Goal: Task Accomplishment & Management: Complete application form

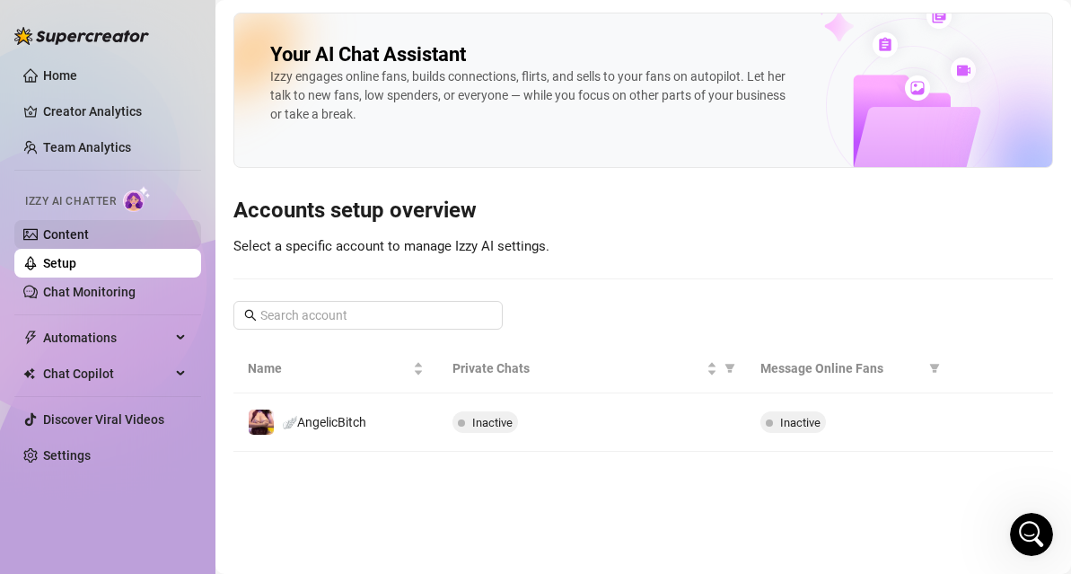
click at [62, 229] on link "Content" at bounding box center [66, 234] width 46 height 14
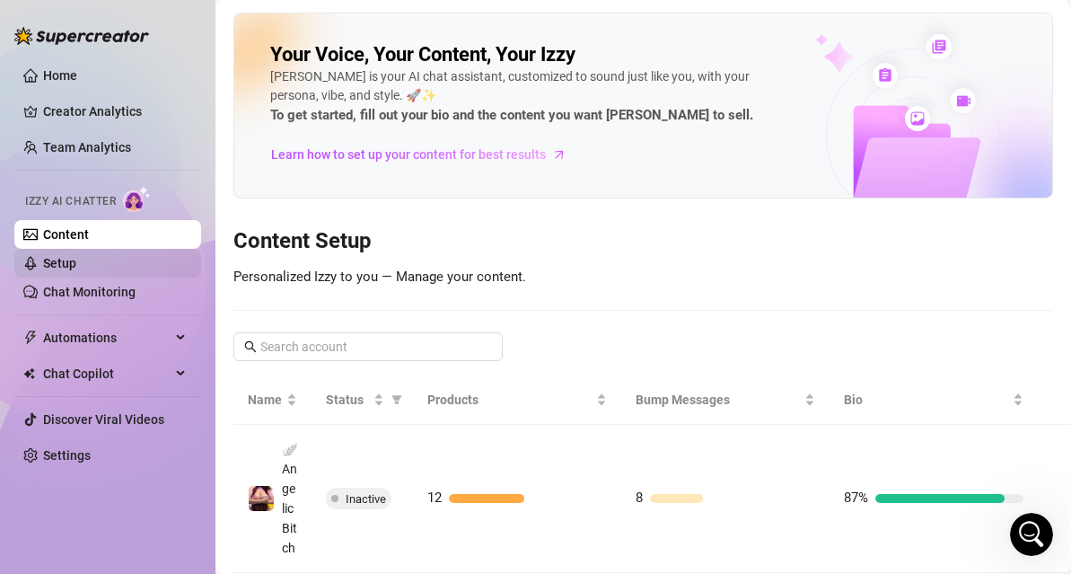
click at [76, 263] on link "Setup" at bounding box center [59, 263] width 33 height 14
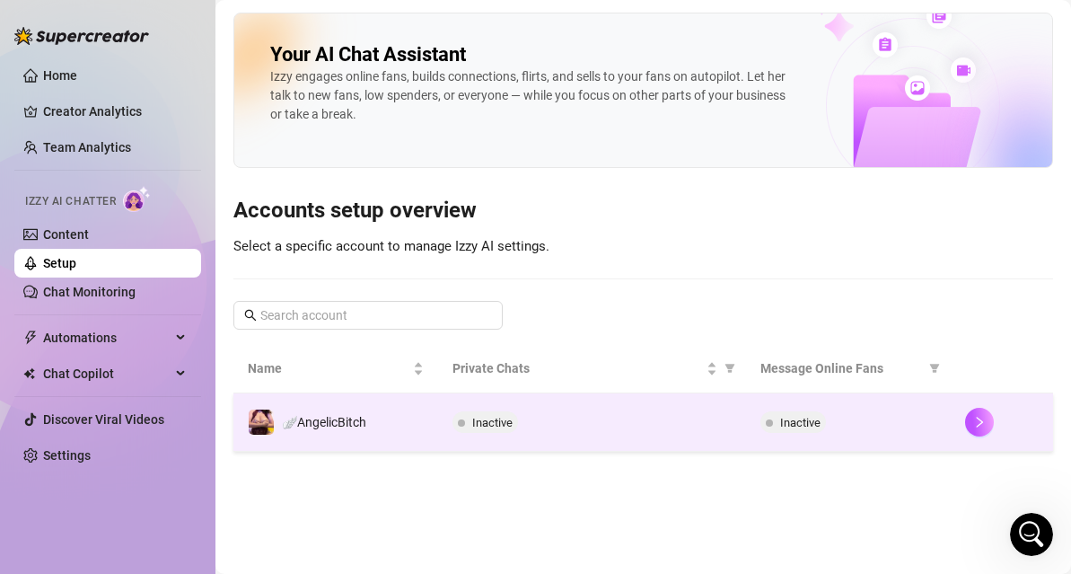
click at [596, 436] on td "Inactive" at bounding box center [591, 422] width 307 height 58
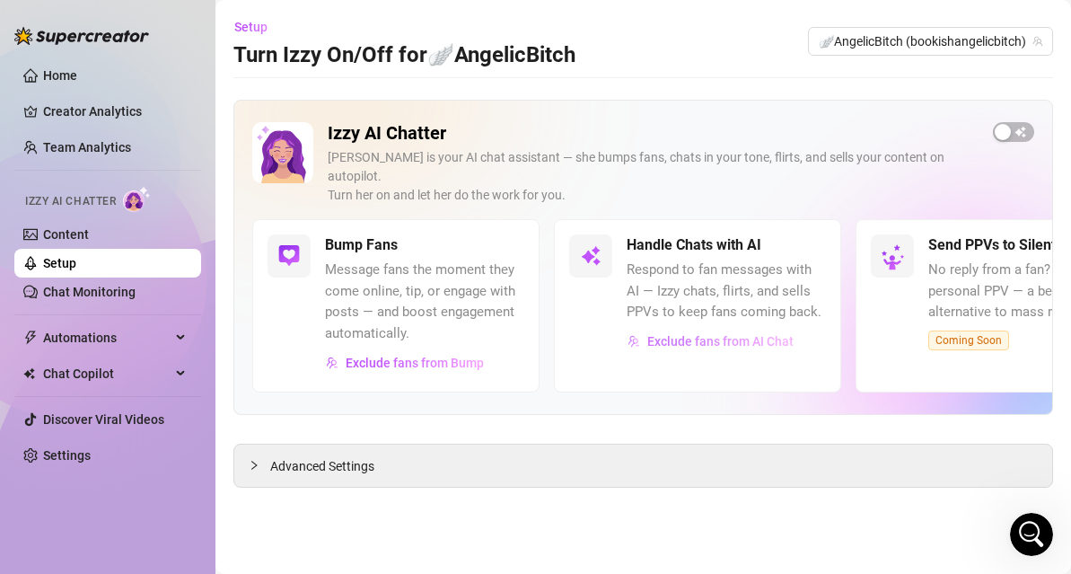
click at [675, 334] on span "Exclude fans from AI Chat" at bounding box center [720, 341] width 146 height 14
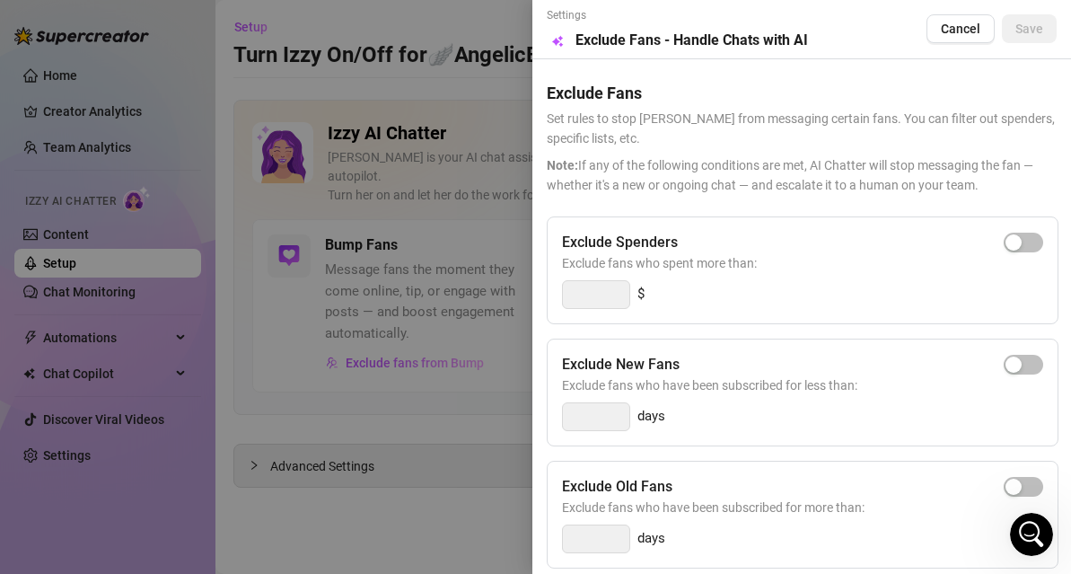
click at [469, 128] on div at bounding box center [535, 287] width 1071 height 574
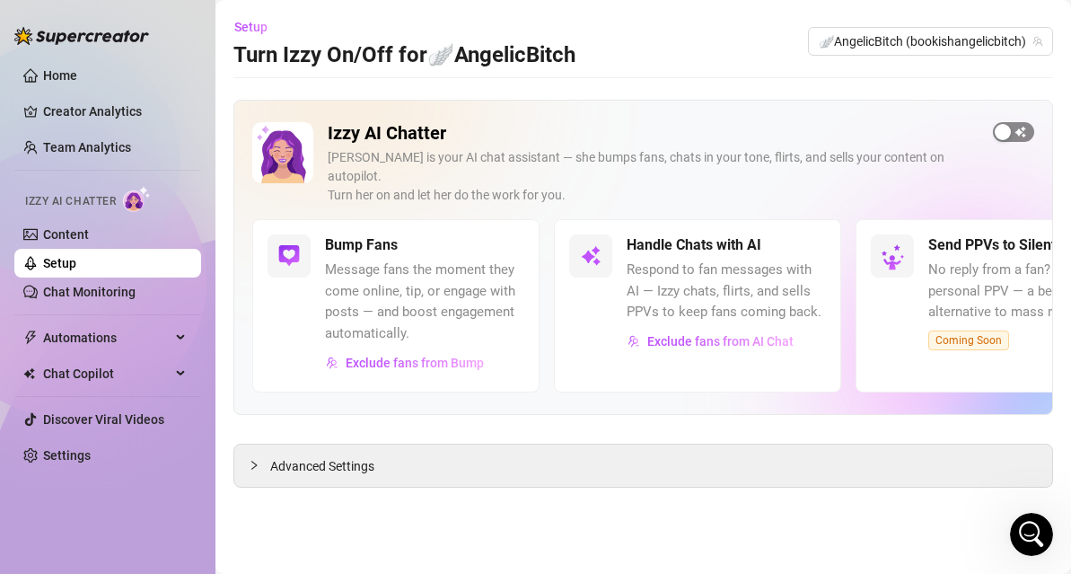
click at [1016, 133] on span "button" at bounding box center [1013, 132] width 41 height 20
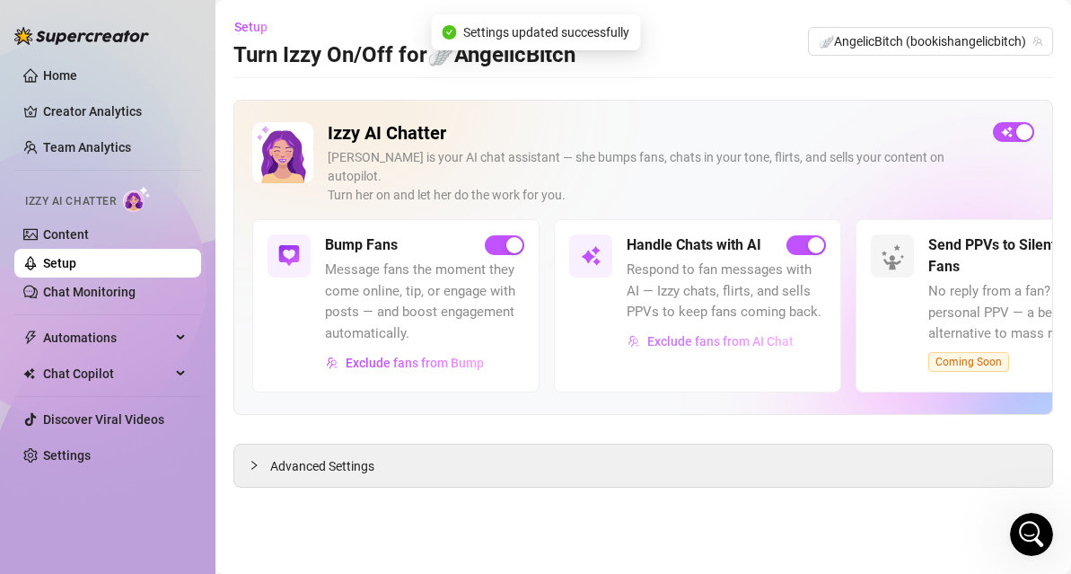
click at [734, 334] on span "Exclude fans from AI Chat" at bounding box center [720, 341] width 146 height 14
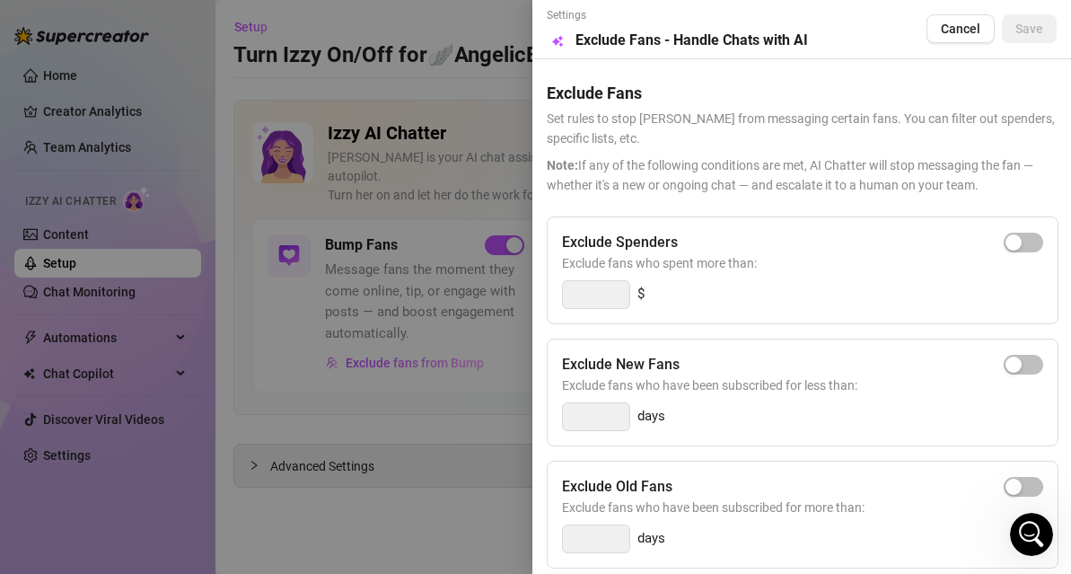
click at [793, 294] on div "$" at bounding box center [802, 294] width 481 height 29
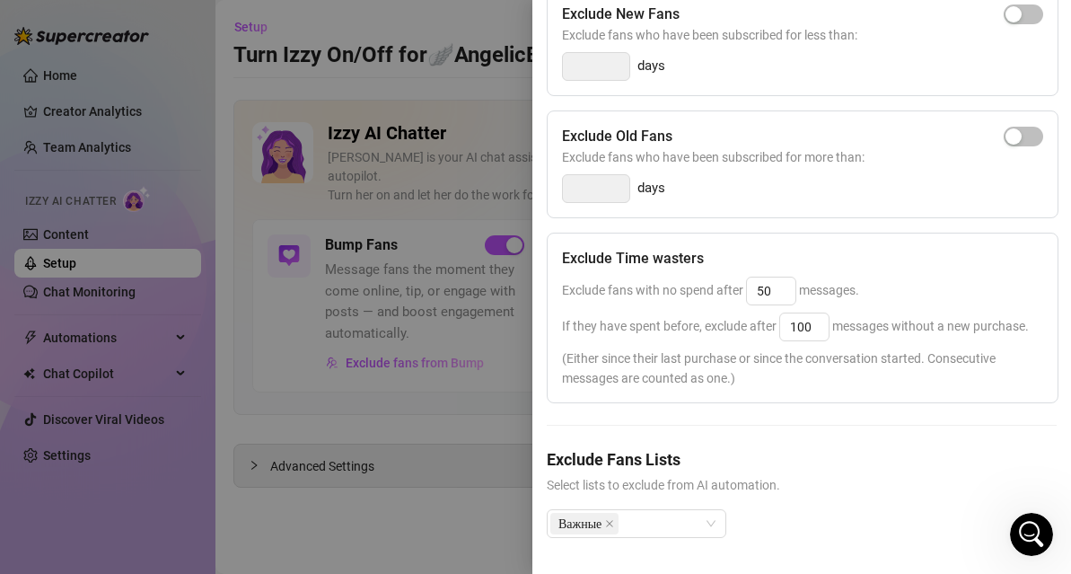
click at [435, 387] on div at bounding box center [535, 287] width 1071 height 574
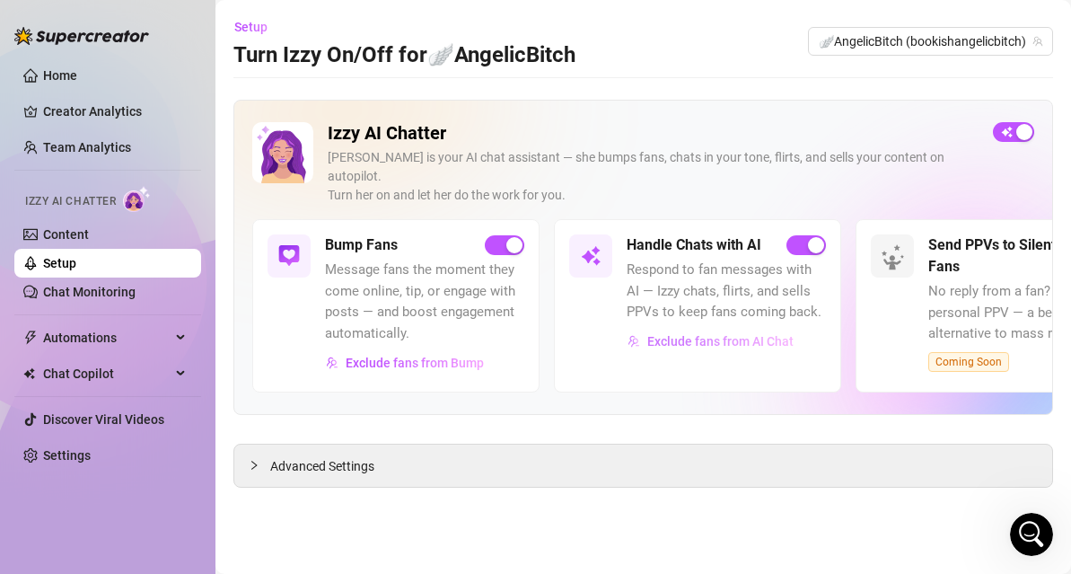
click at [665, 334] on span "Exclude fans from AI Chat" at bounding box center [720, 341] width 146 height 14
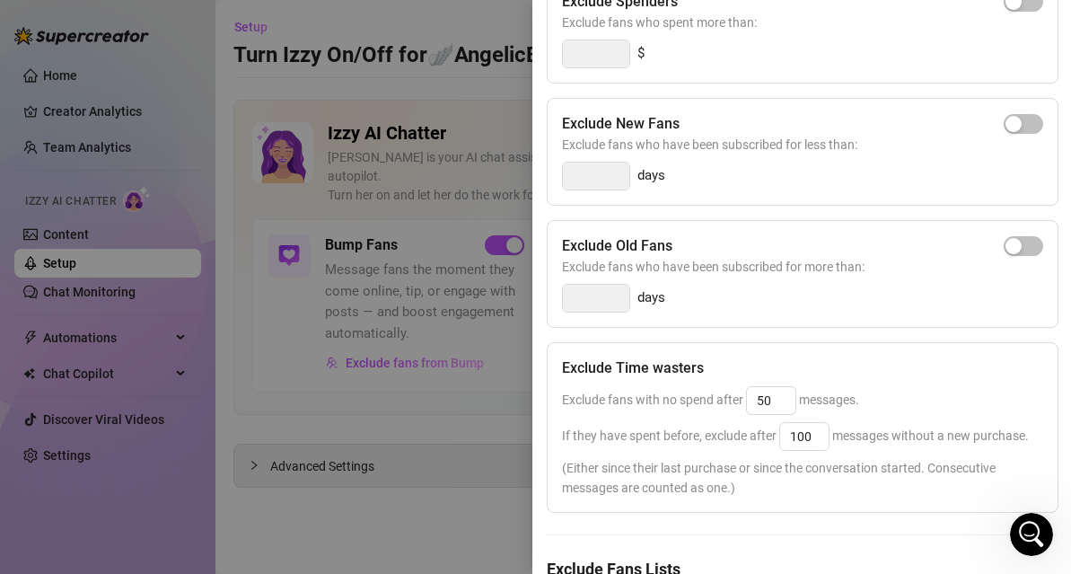
scroll to position [0, 0]
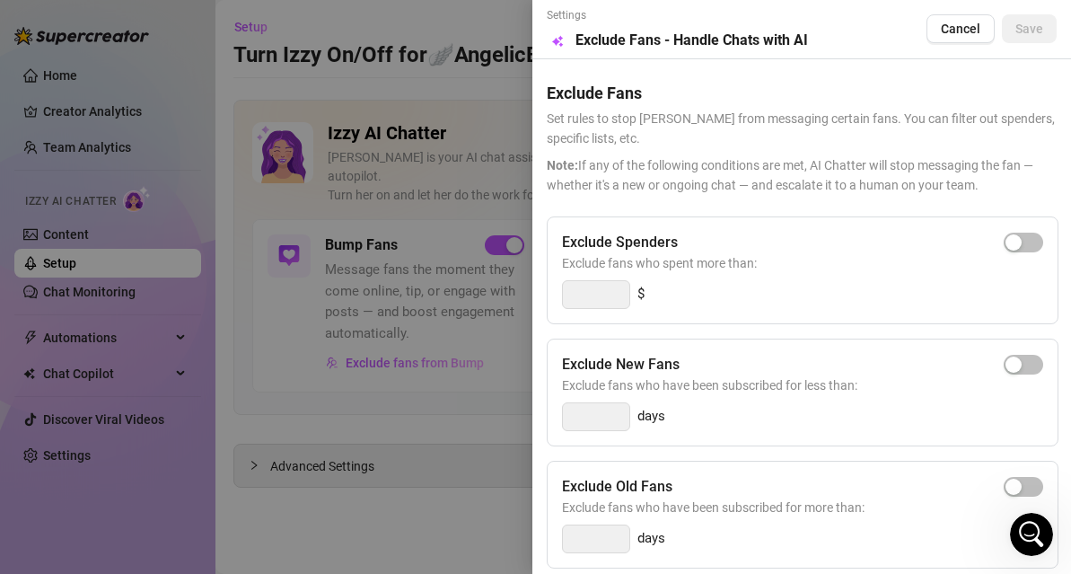
click at [395, 319] on div at bounding box center [535, 287] width 1071 height 574
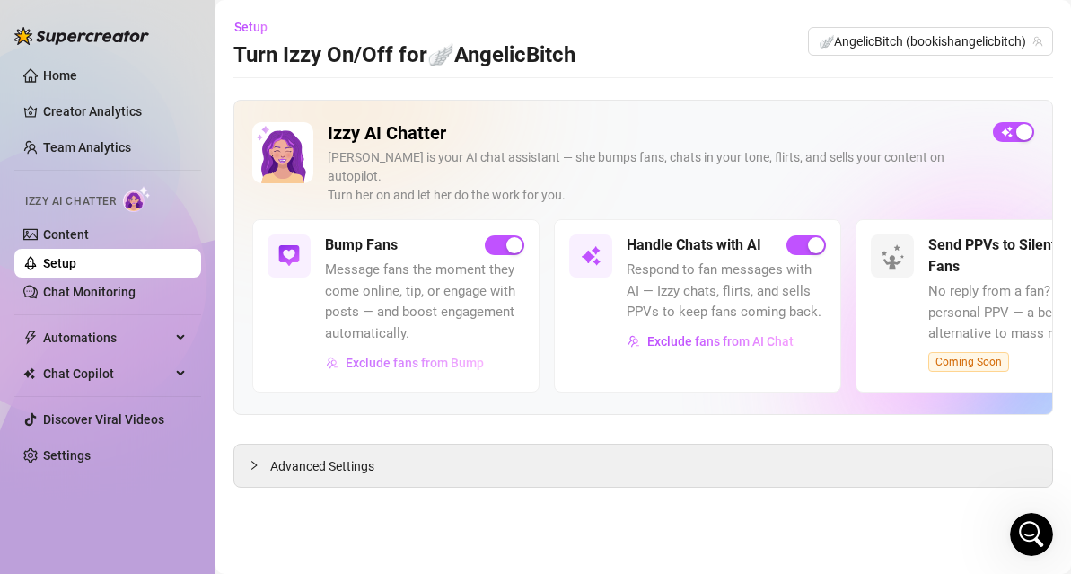
click at [439, 356] on span "Exclude fans from Bump" at bounding box center [415, 363] width 138 height 14
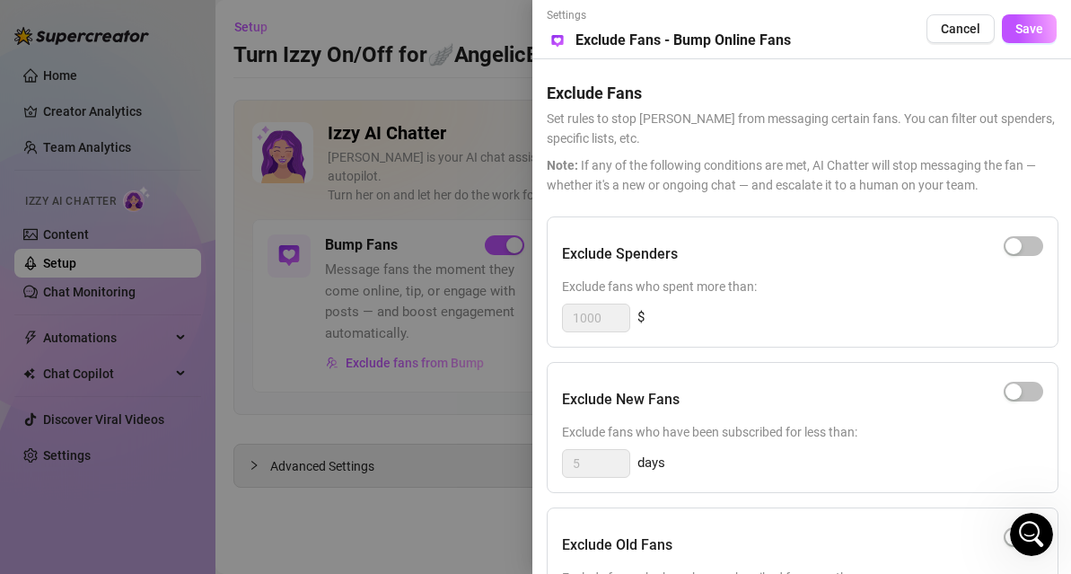
click at [825, 417] on div "Exclude New Fans" at bounding box center [802, 399] width 481 height 45
drag, startPoint x: 894, startPoint y: 570, endPoint x: 866, endPoint y: 444, distance: 128.7
click at [866, 444] on div "Exclude Spenders Exclude fans who spent more than: 1000 $ Exclude New Fans Excl…" at bounding box center [802, 512] width 510 height 593
click at [937, 71] on div "Exclude Fans Set rules to stop [PERSON_NAME] from messaging certain fans. You c…" at bounding box center [802, 127] width 510 height 136
click at [563, 352] on div "Exclude Spenders Exclude fans who spent more than: 1000 $ Exclude New Fans Excl…" at bounding box center [802, 512] width 510 height 593
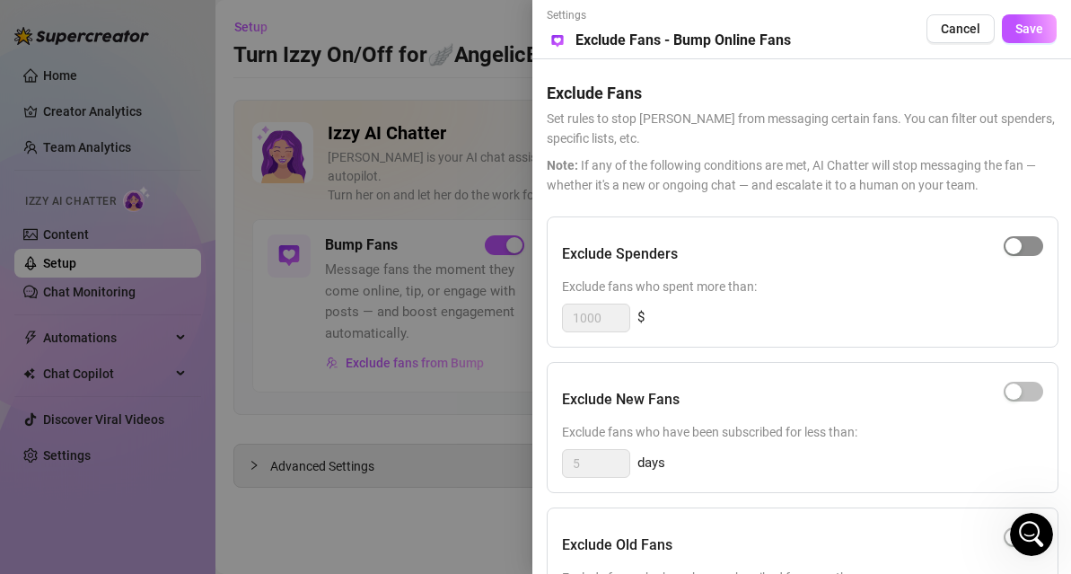
click at [1026, 251] on span "button" at bounding box center [1024, 246] width 40 height 20
click at [1021, 243] on span "button" at bounding box center [1024, 246] width 40 height 20
click at [954, 39] on button "Cancel" at bounding box center [961, 28] width 68 height 29
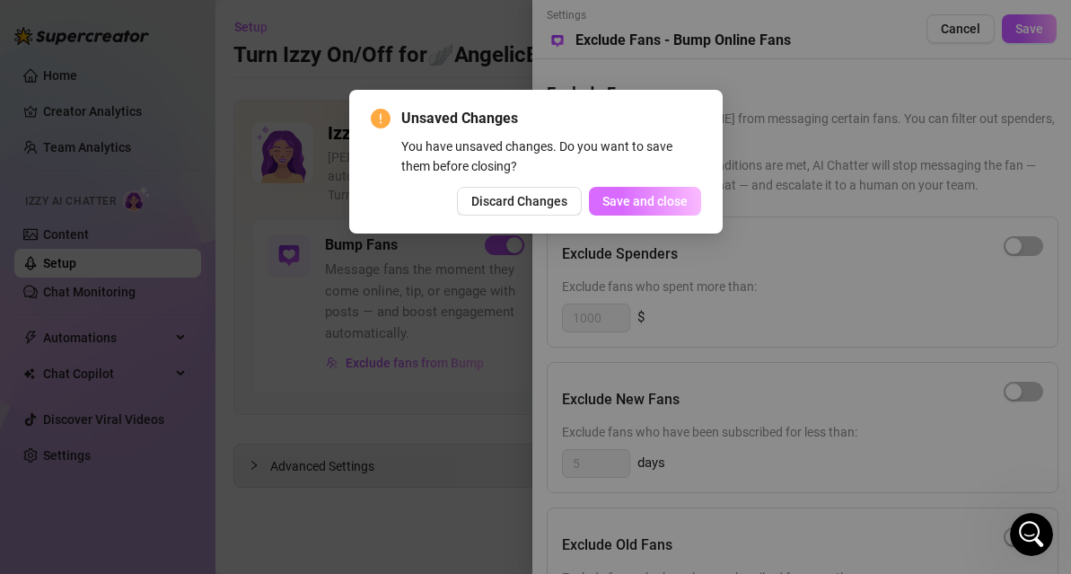
click at [626, 204] on span "Save and close" at bounding box center [644, 201] width 85 height 14
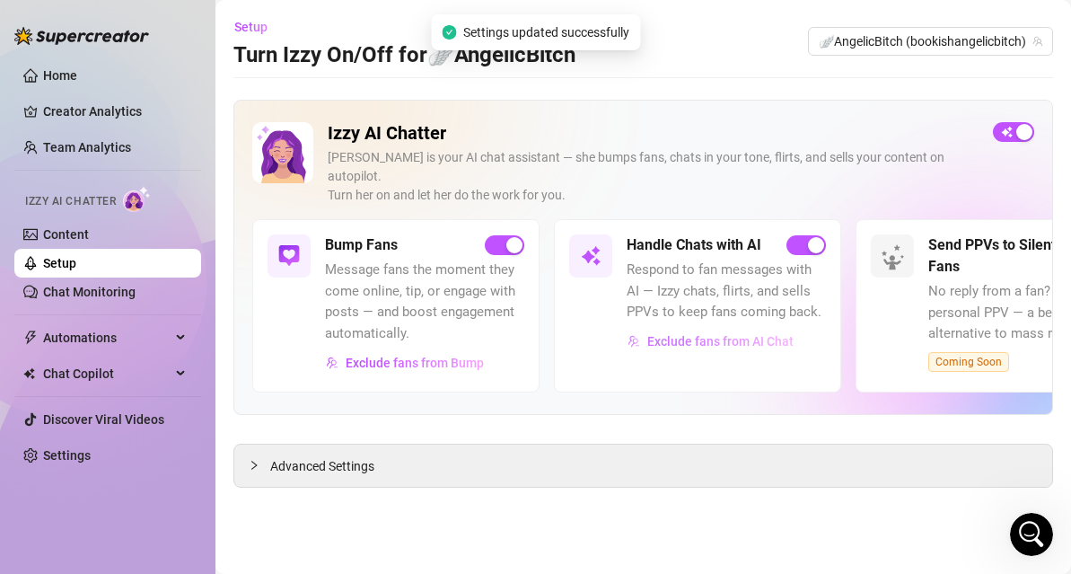
click at [701, 331] on button "Exclude fans from AI Chat" at bounding box center [711, 341] width 168 height 29
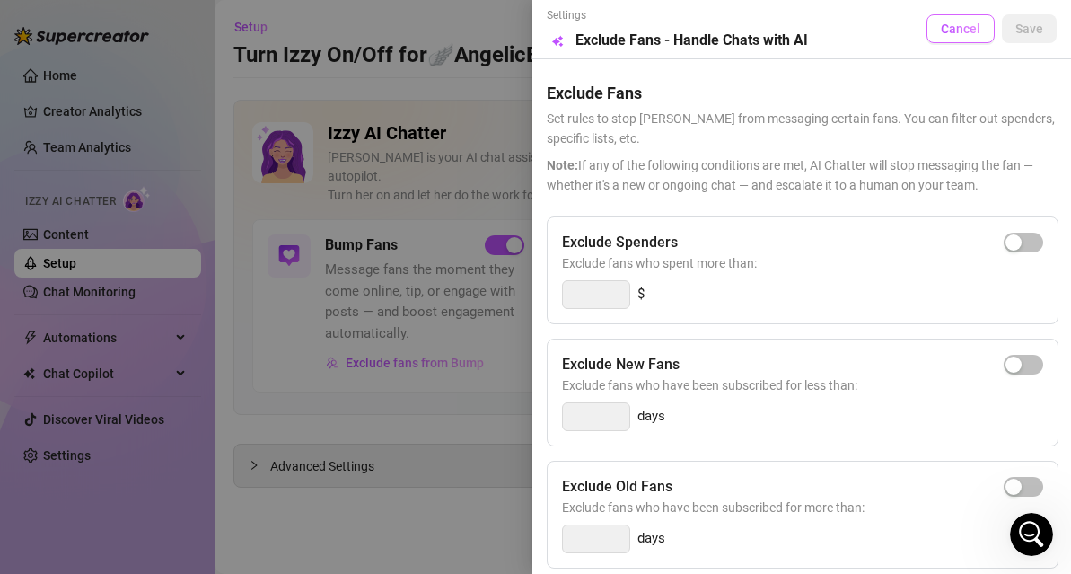
click at [948, 22] on span "Cancel" at bounding box center [961, 29] width 40 height 14
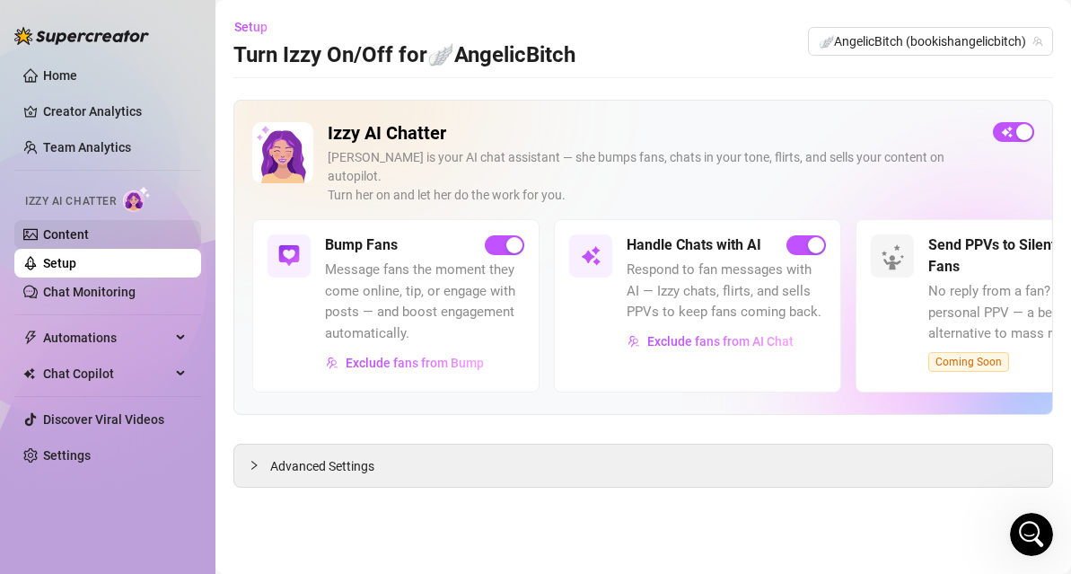
click at [89, 227] on link "Content" at bounding box center [66, 234] width 46 height 14
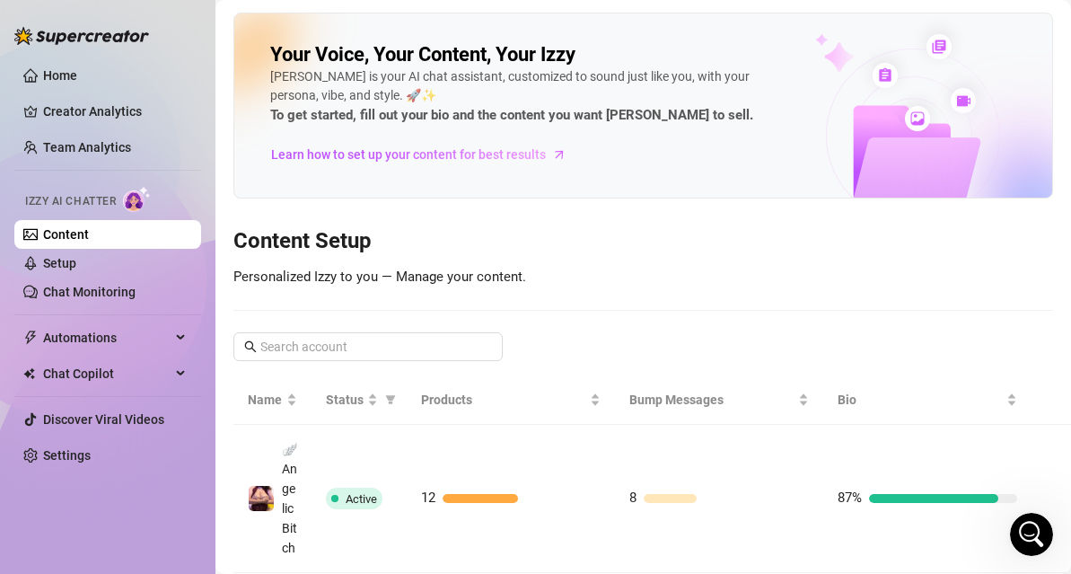
scroll to position [112, 0]
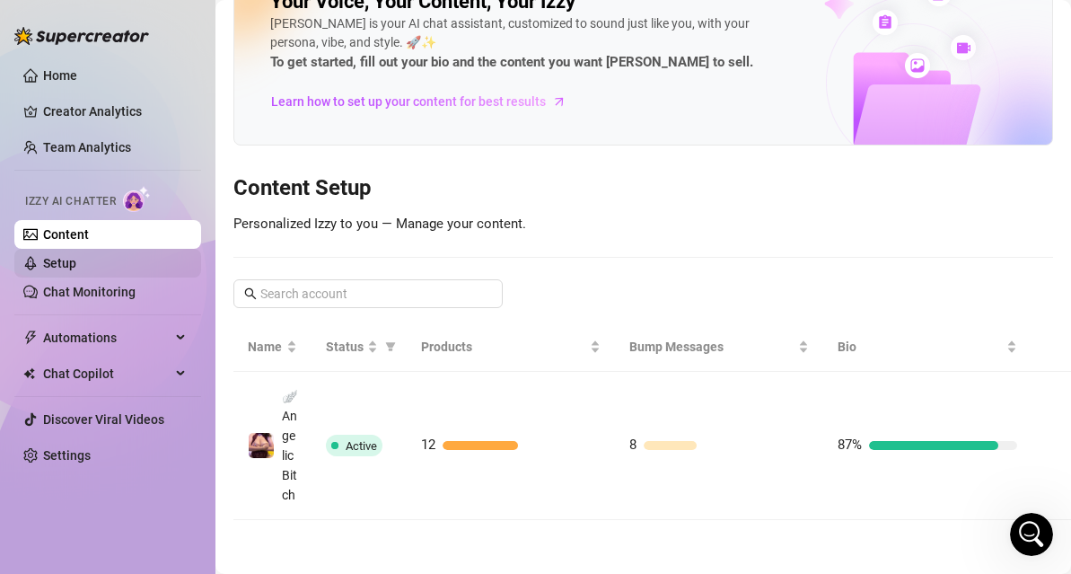
click at [46, 261] on link "Setup" at bounding box center [59, 263] width 33 height 14
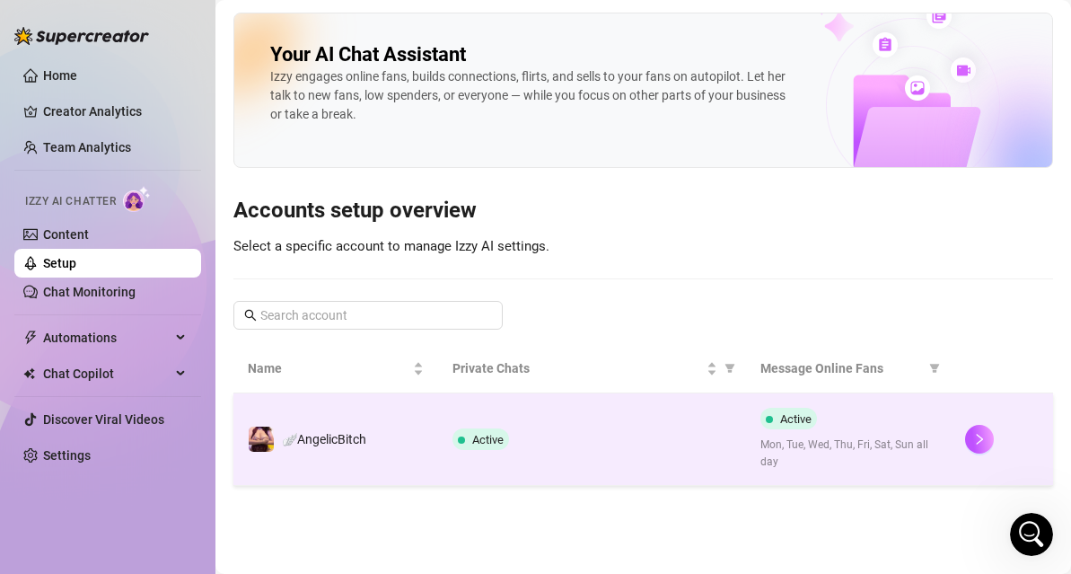
click at [537, 423] on td "Active" at bounding box center [591, 439] width 307 height 92
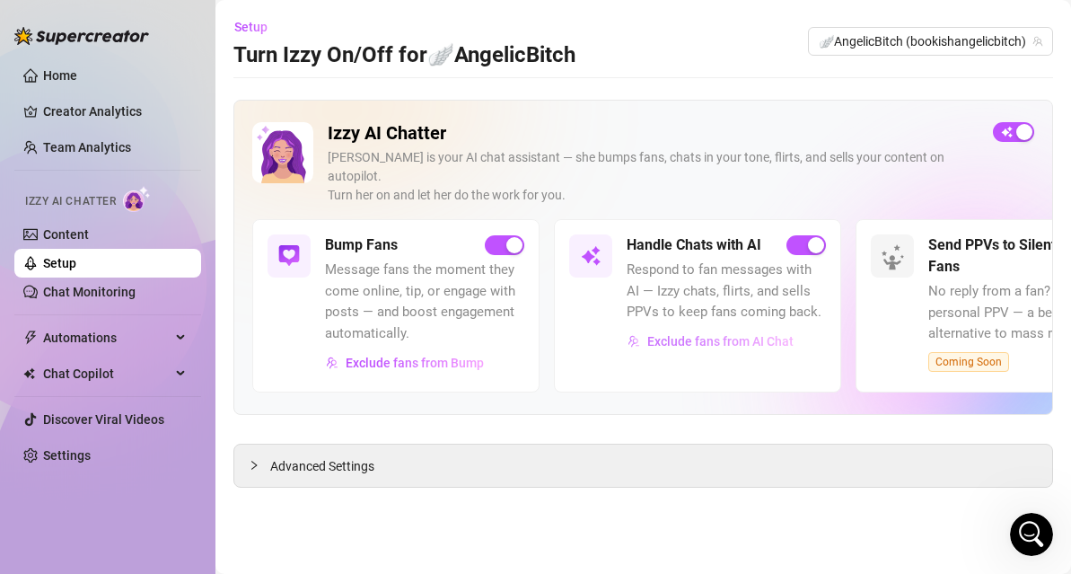
click at [675, 334] on span "Exclude fans from AI Chat" at bounding box center [720, 341] width 146 height 14
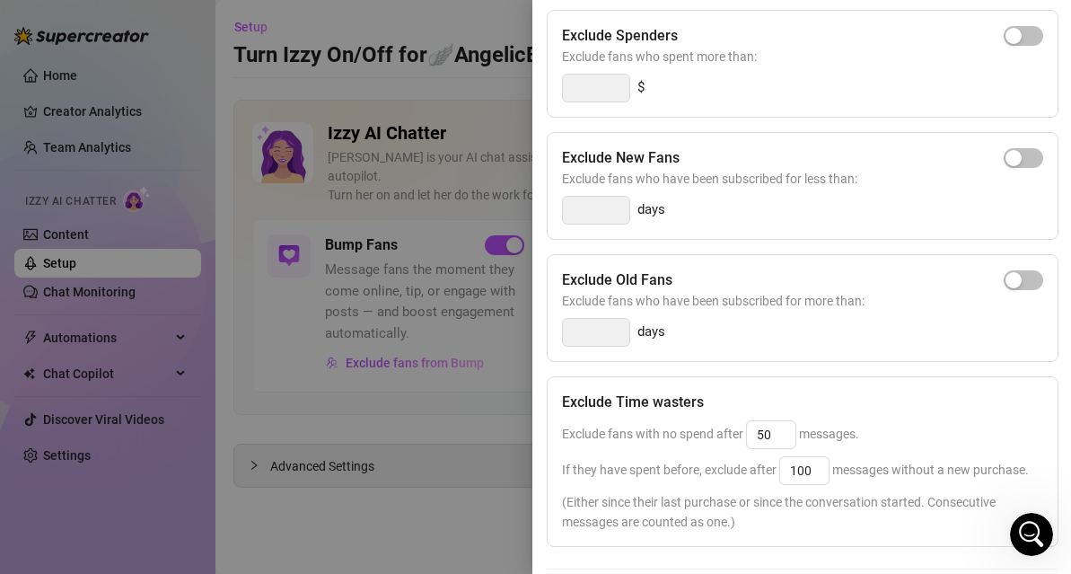
scroll to position [350, 0]
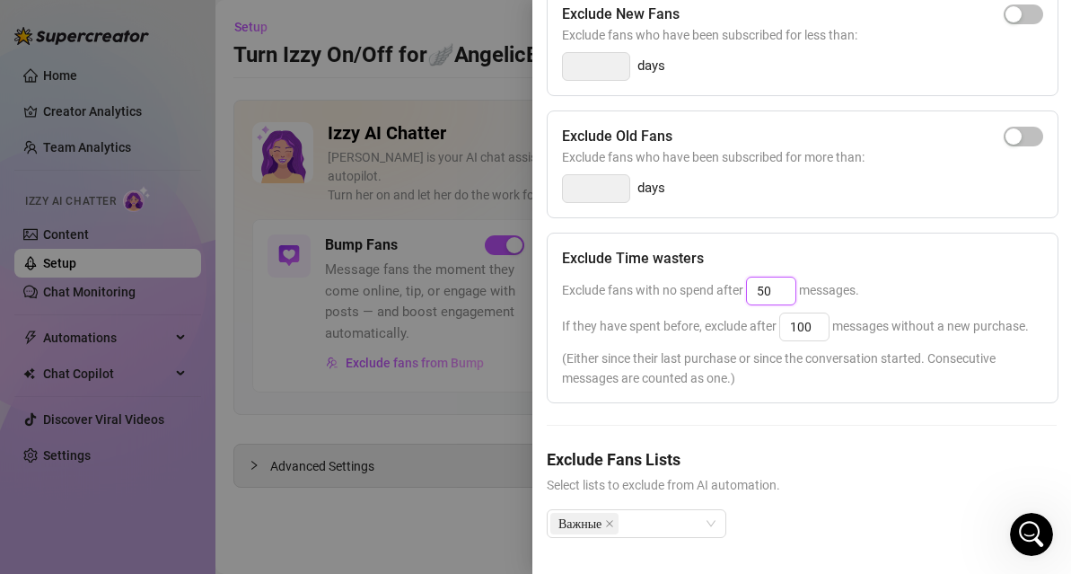
click at [788, 290] on input "50" at bounding box center [771, 290] width 48 height 27
type input "5"
type input "30"
click at [821, 337] on input "100" at bounding box center [804, 326] width 48 height 27
type input "1"
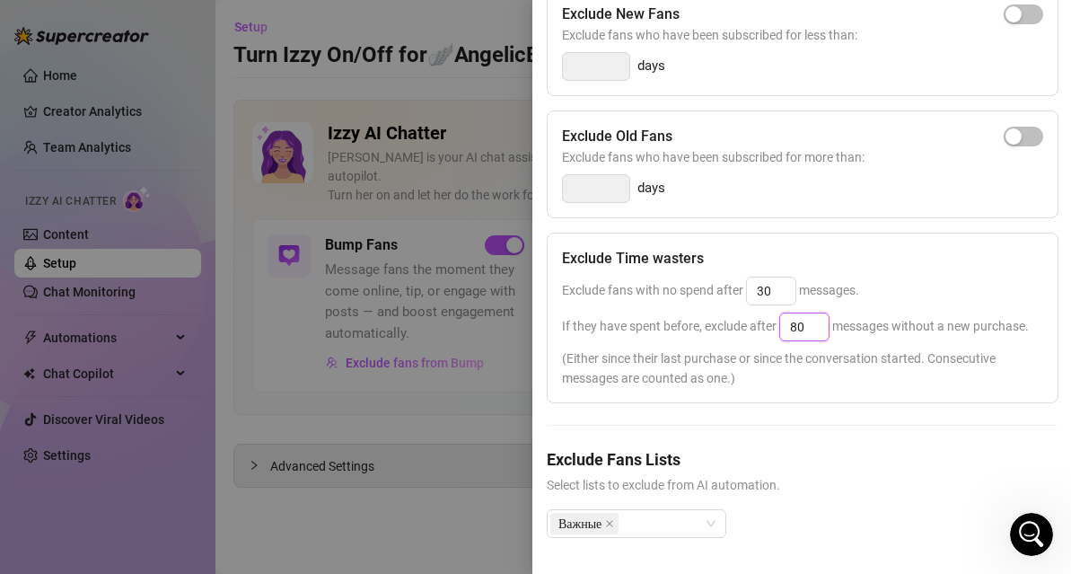
type input "80"
click at [795, 478] on span "Select lists to exclude from AI automation." at bounding box center [802, 485] width 510 height 20
click at [709, 432] on div "Exclude Spenders Exclude fans who spent more than: $ Exclude New Fans Exclude f…" at bounding box center [802, 216] width 510 height 700
click at [687, 510] on div "Важные" at bounding box center [637, 523] width 180 height 29
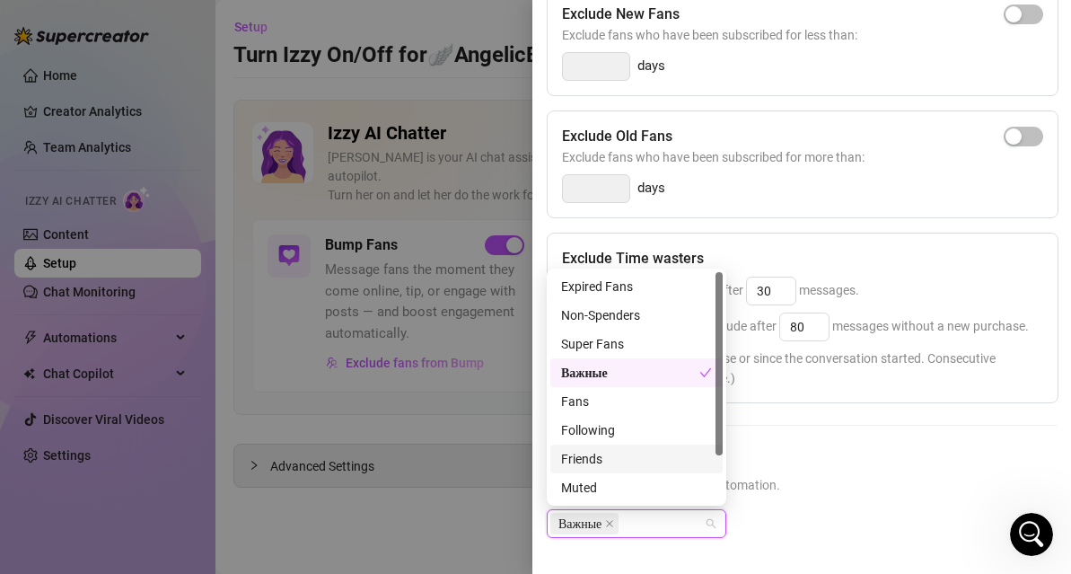
click at [794, 511] on div "Важные" at bounding box center [802, 537] width 510 height 57
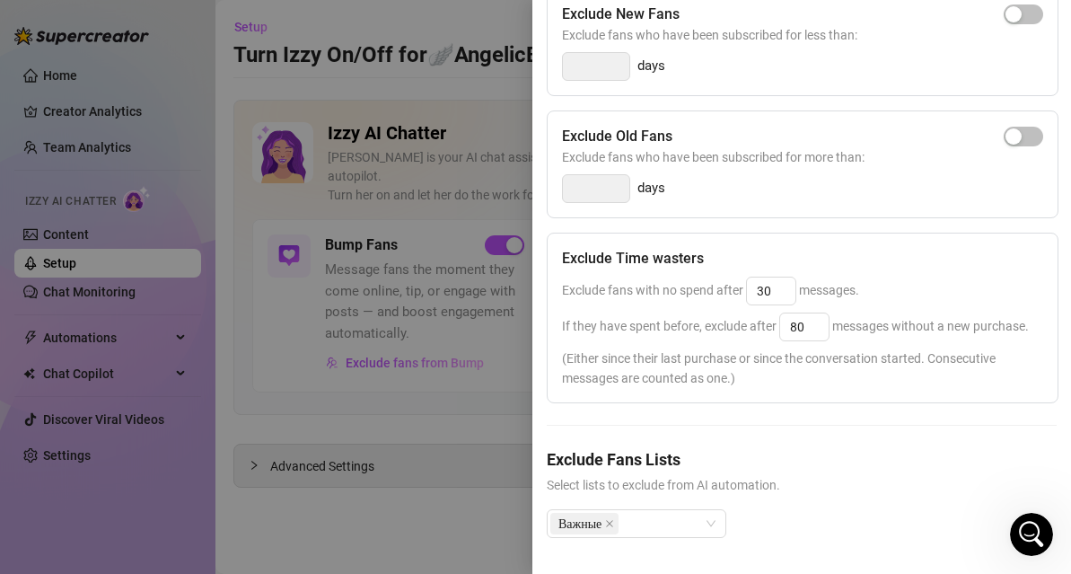
scroll to position [0, 0]
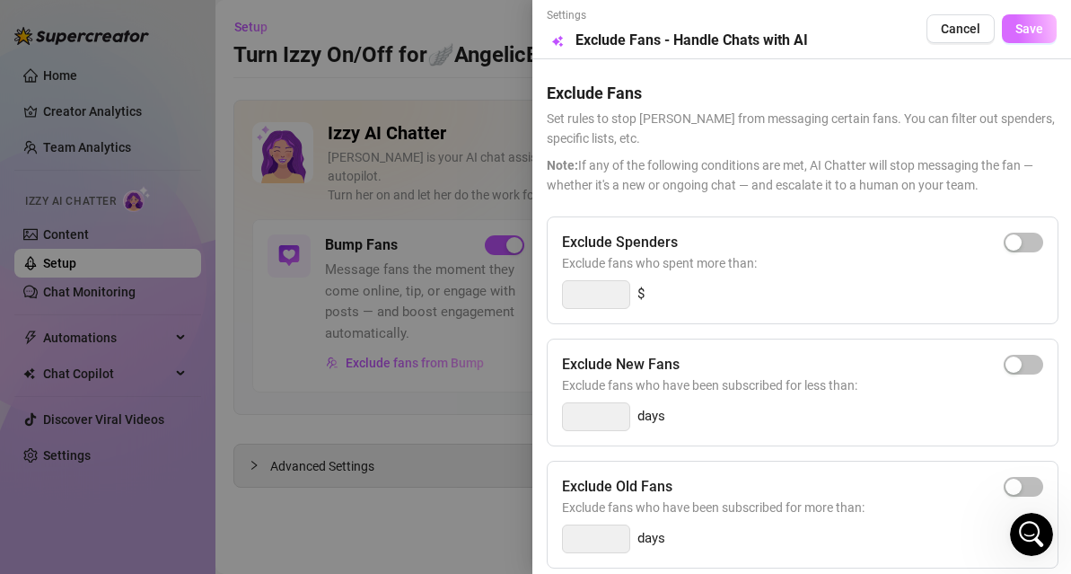
click at [1040, 29] on span "Save" at bounding box center [1029, 29] width 28 height 14
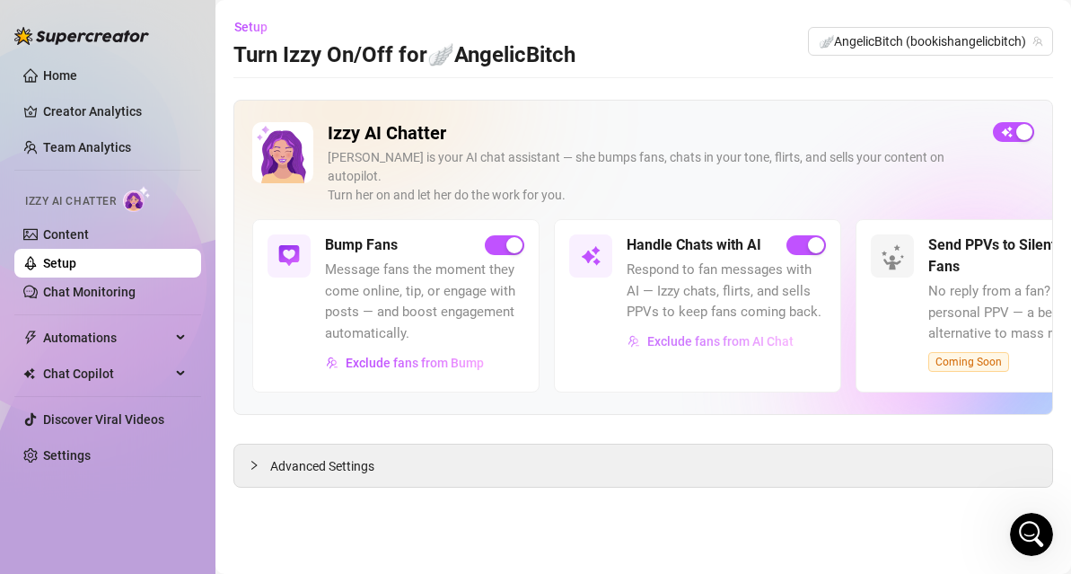
click at [756, 334] on span "Exclude fans from AI Chat" at bounding box center [720, 341] width 146 height 14
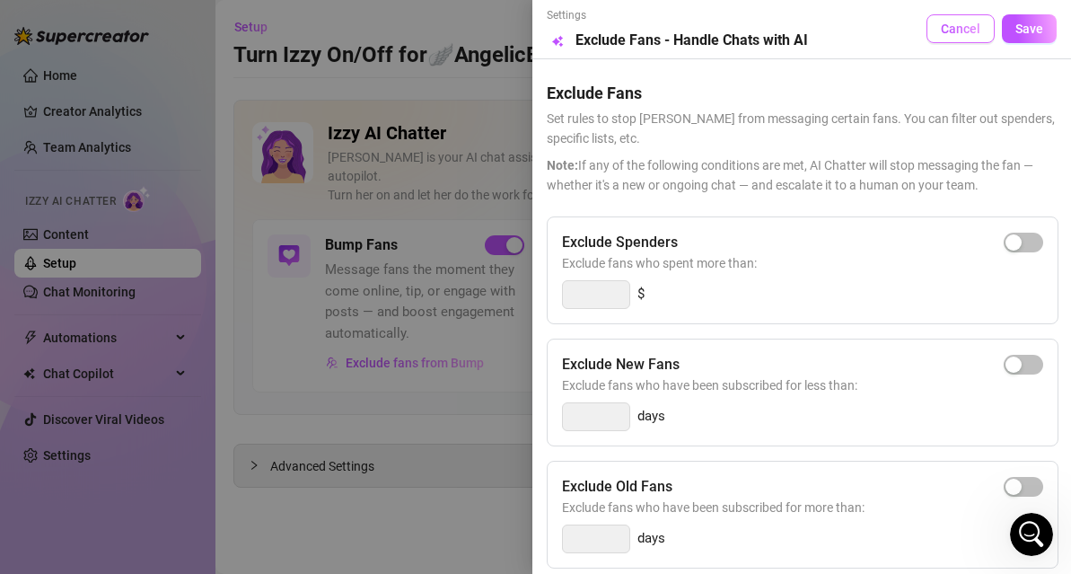
click at [944, 28] on span "Cancel" at bounding box center [961, 29] width 40 height 14
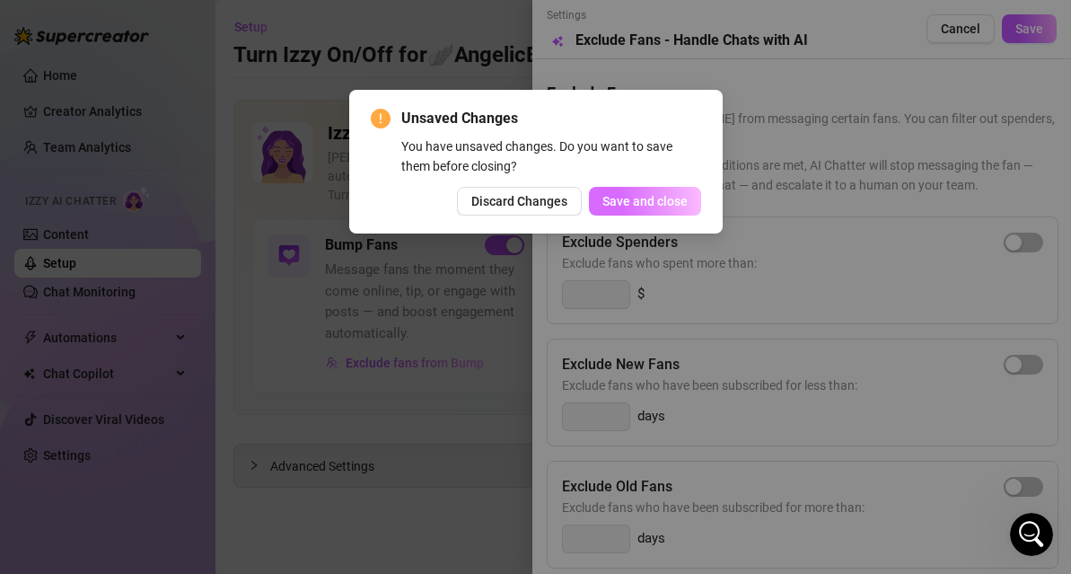
click at [633, 195] on span "Save and close" at bounding box center [644, 201] width 85 height 14
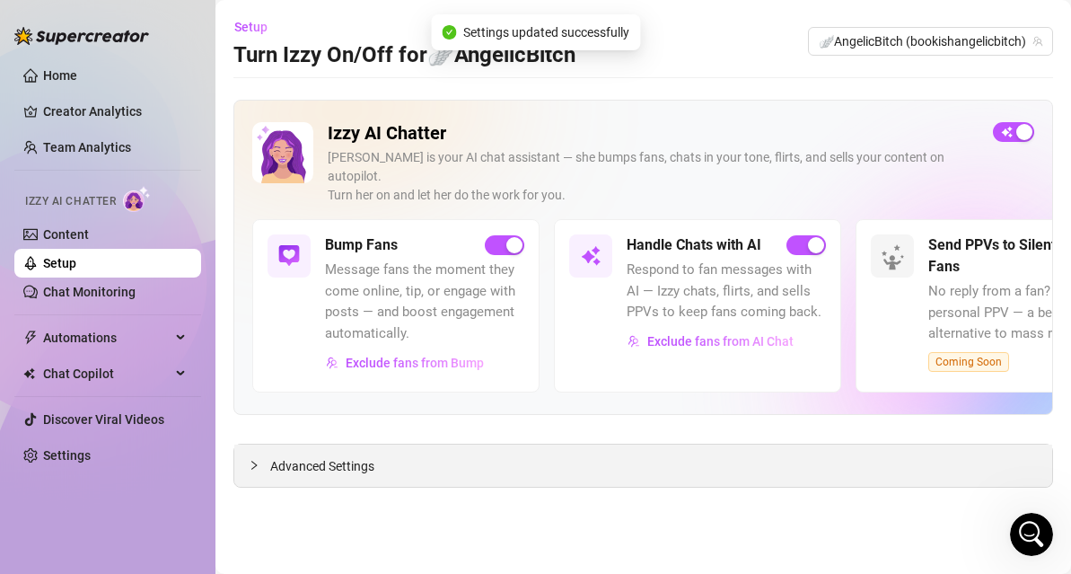
click at [446, 444] on div "Advanced Settings" at bounding box center [643, 465] width 818 height 42
click at [308, 456] on span "Advanced Settings" at bounding box center [322, 466] width 104 height 20
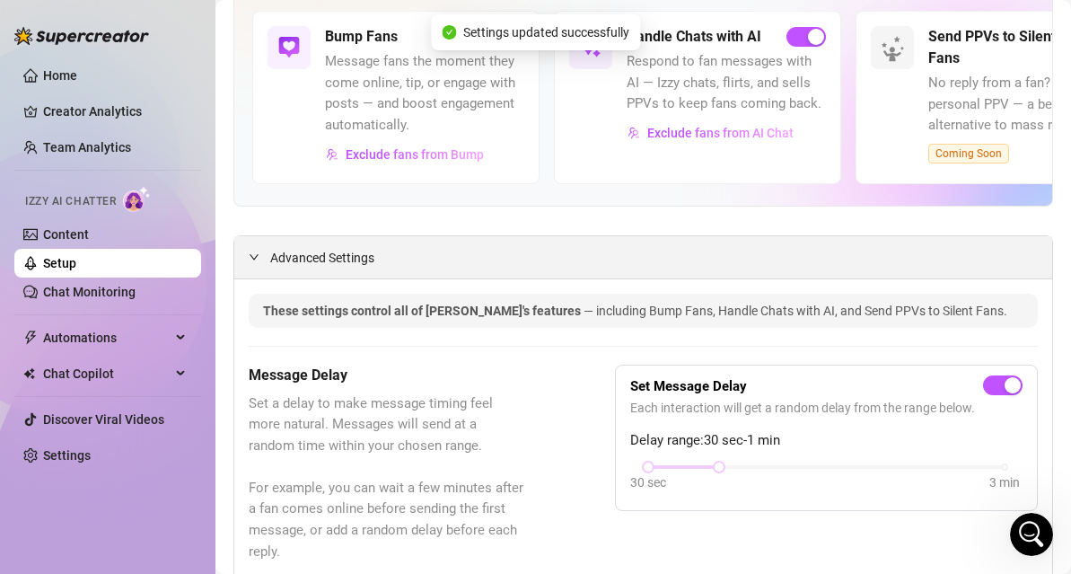
scroll to position [357, 0]
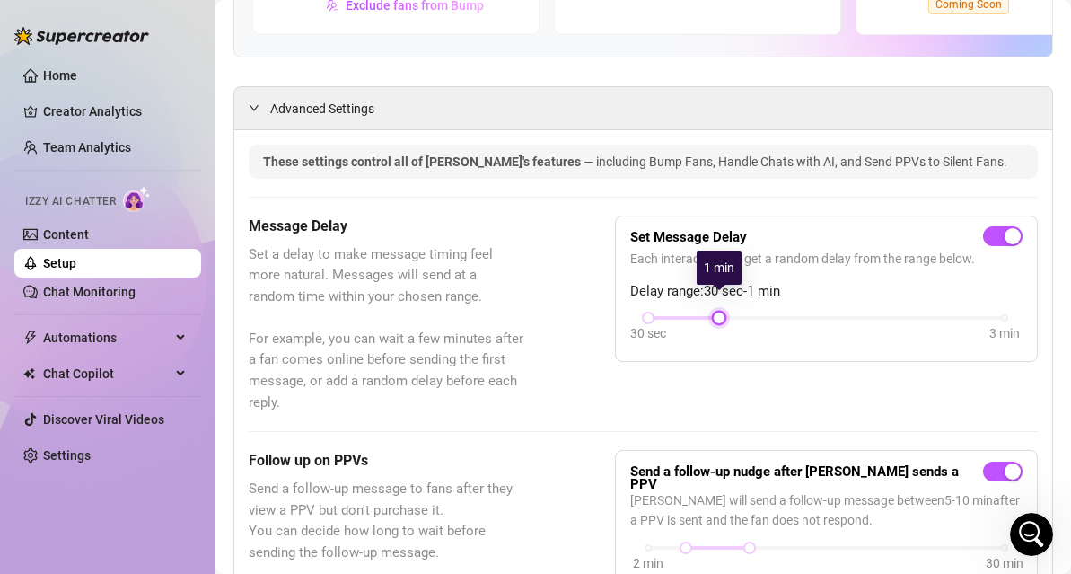
drag, startPoint x: 721, startPoint y: 303, endPoint x: 699, endPoint y: 305, distance: 21.7
click at [699, 312] on div "30 sec 3 min" at bounding box center [826, 329] width 392 height 34
click at [648, 313] on div at bounding box center [648, 317] width 9 height 9
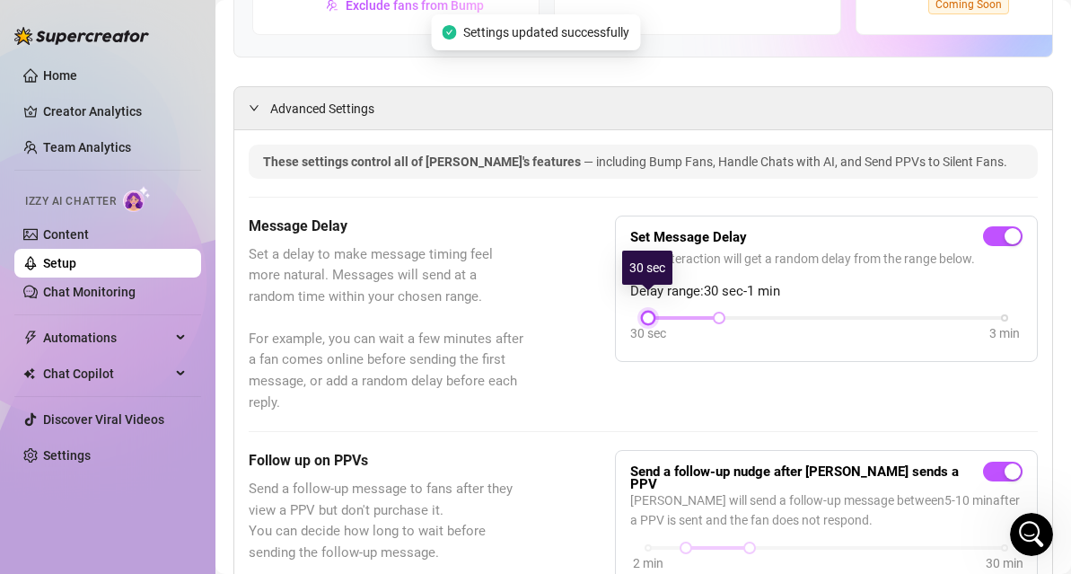
drag, startPoint x: 647, startPoint y: 299, endPoint x: 680, endPoint y: 296, distance: 32.4
click at [679, 312] on div "30 sec 3 min" at bounding box center [826, 315] width 356 height 7
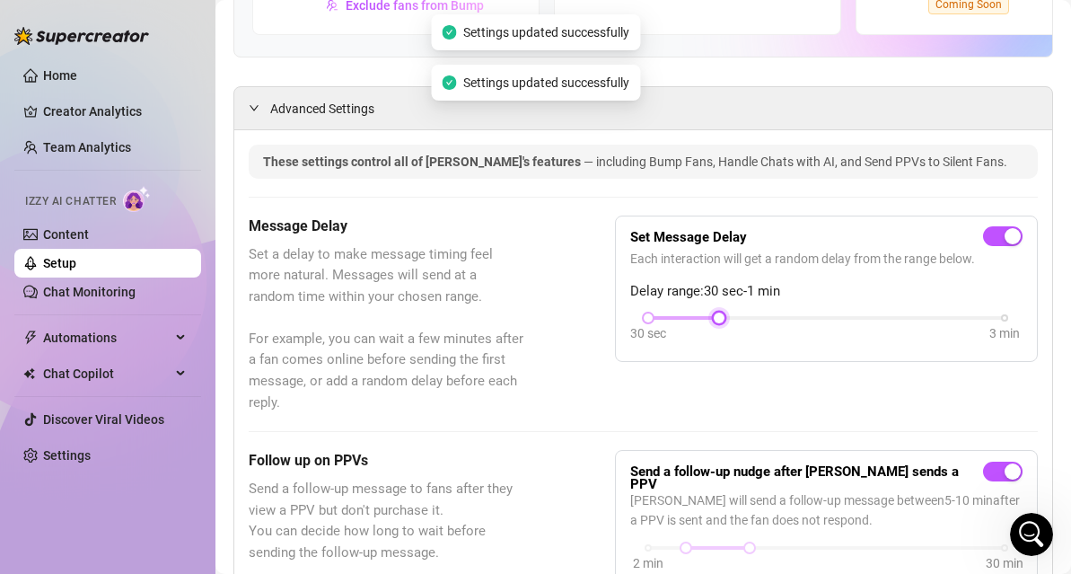
click at [708, 312] on div "30 sec 3 min" at bounding box center [826, 315] width 356 height 7
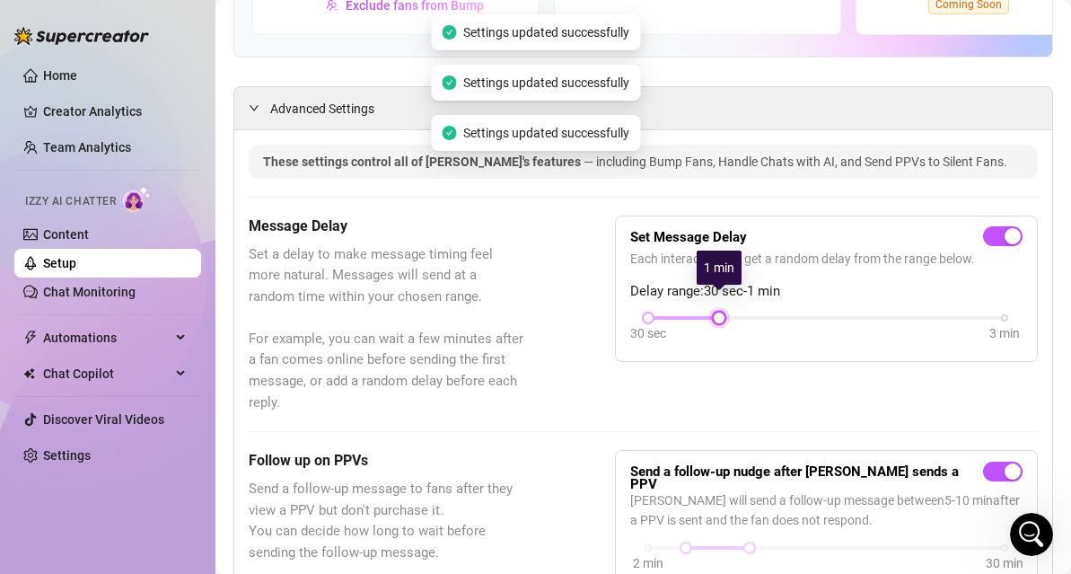
drag, startPoint x: 708, startPoint y: 294, endPoint x: 695, endPoint y: 294, distance: 13.5
click at [695, 312] on div "30 sec 3 min" at bounding box center [826, 315] width 356 height 7
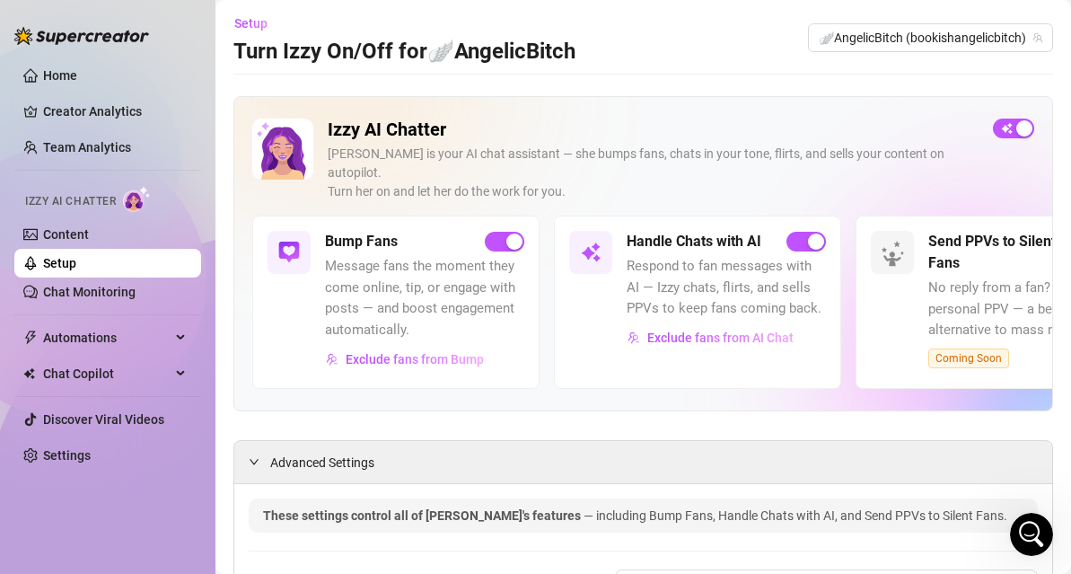
scroll to position [0, 0]
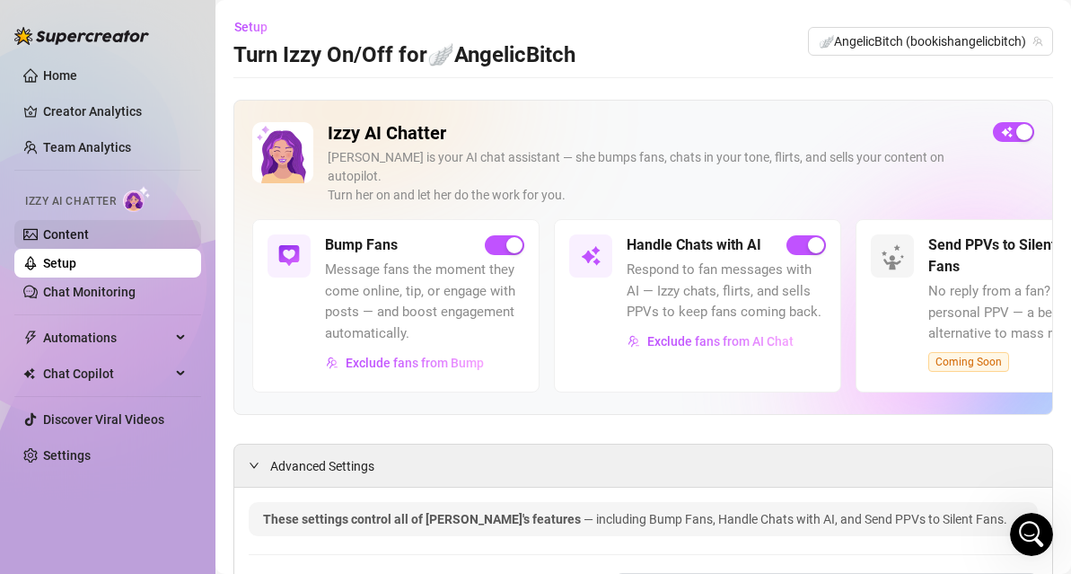
click at [54, 234] on link "Content" at bounding box center [66, 234] width 46 height 14
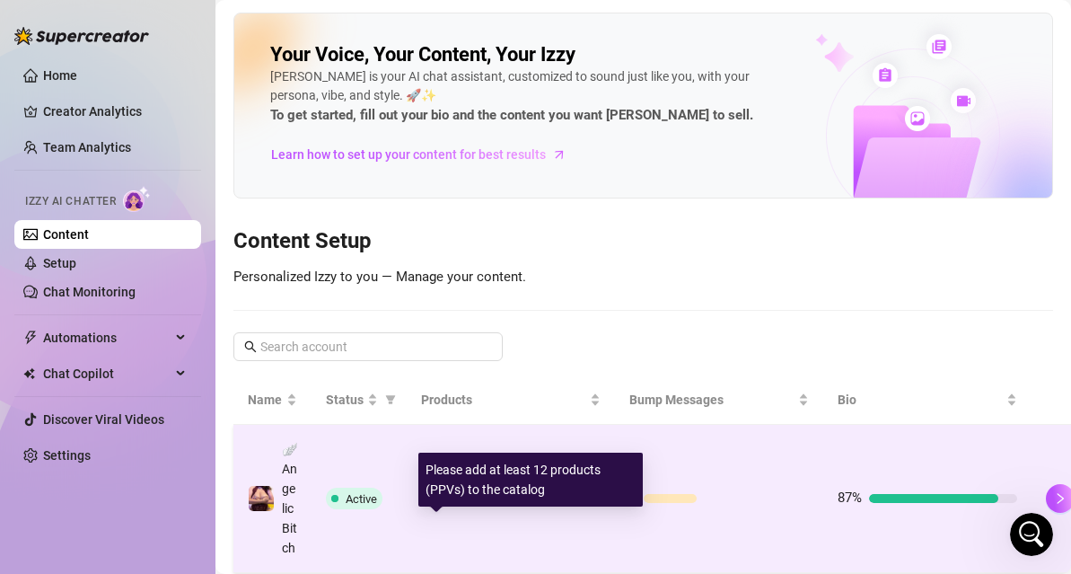
click at [540, 509] on div "12" at bounding box center [511, 499] width 180 height 22
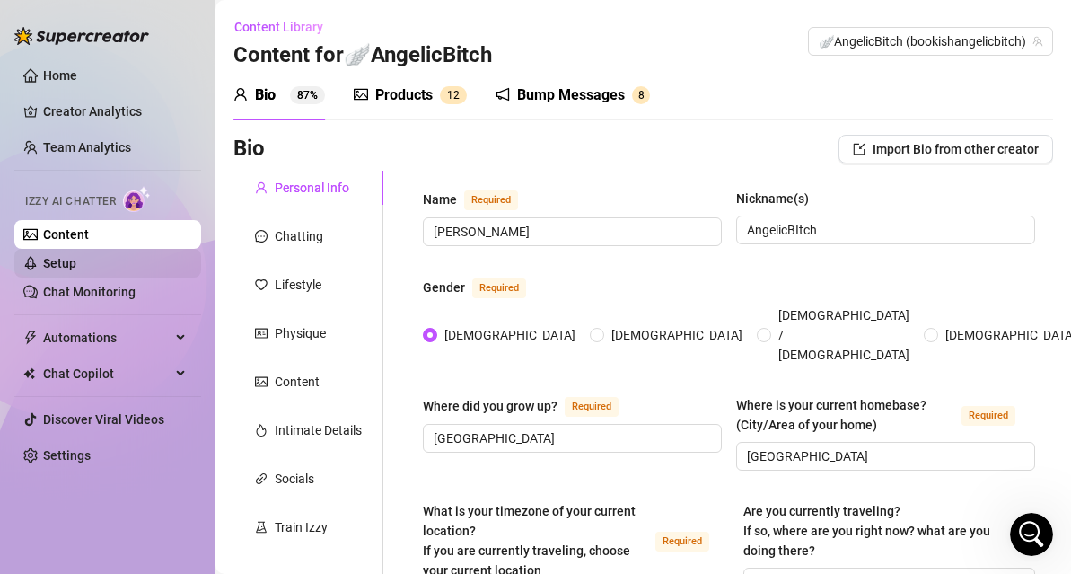
click at [76, 261] on link "Setup" at bounding box center [59, 263] width 33 height 14
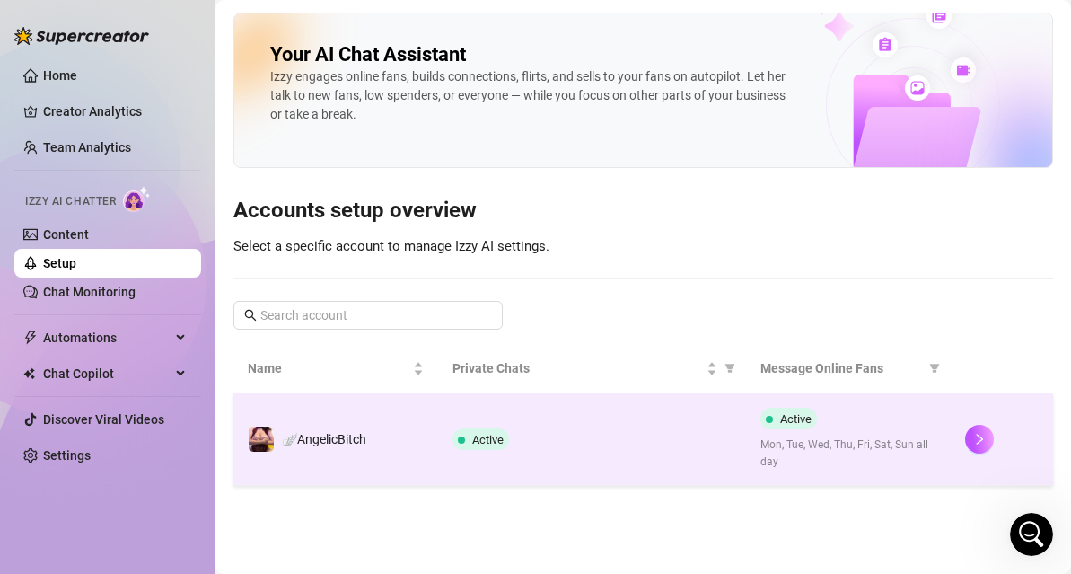
click at [533, 415] on td "Active" at bounding box center [591, 439] width 307 height 92
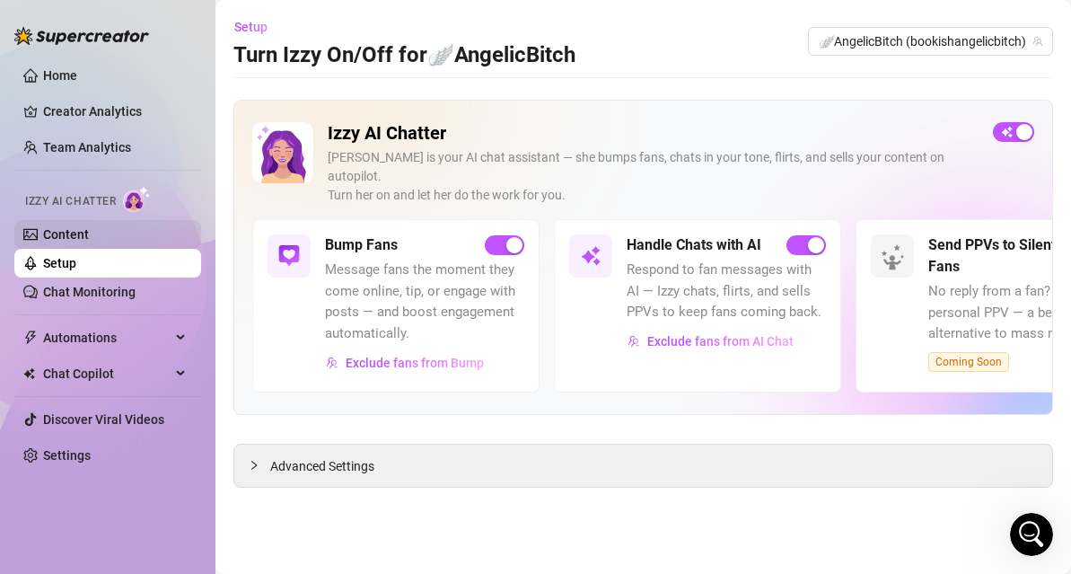
click at [82, 235] on link "Content" at bounding box center [66, 234] width 46 height 14
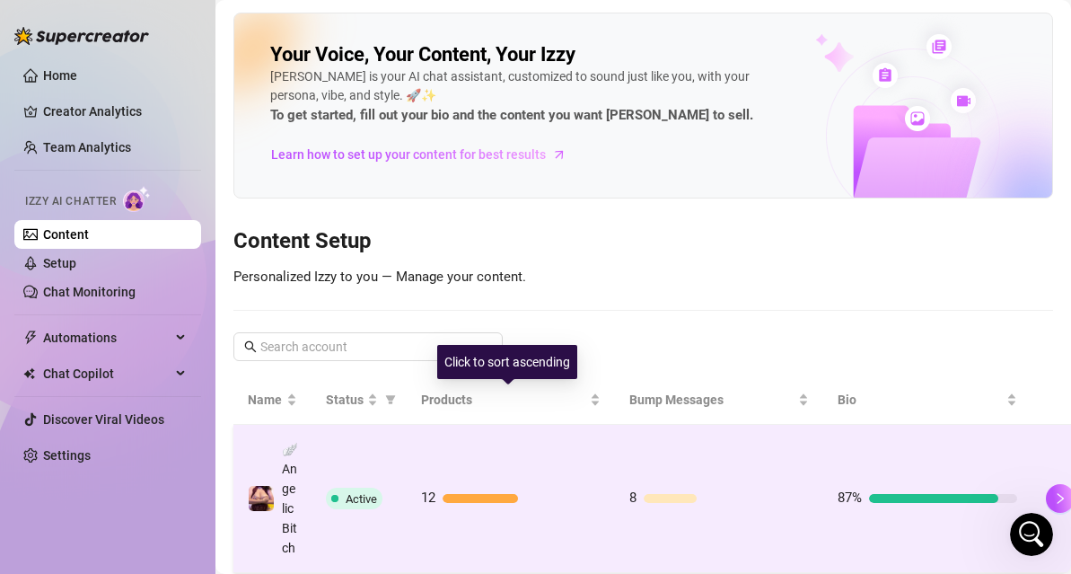
click at [535, 455] on td "12" at bounding box center [511, 499] width 208 height 148
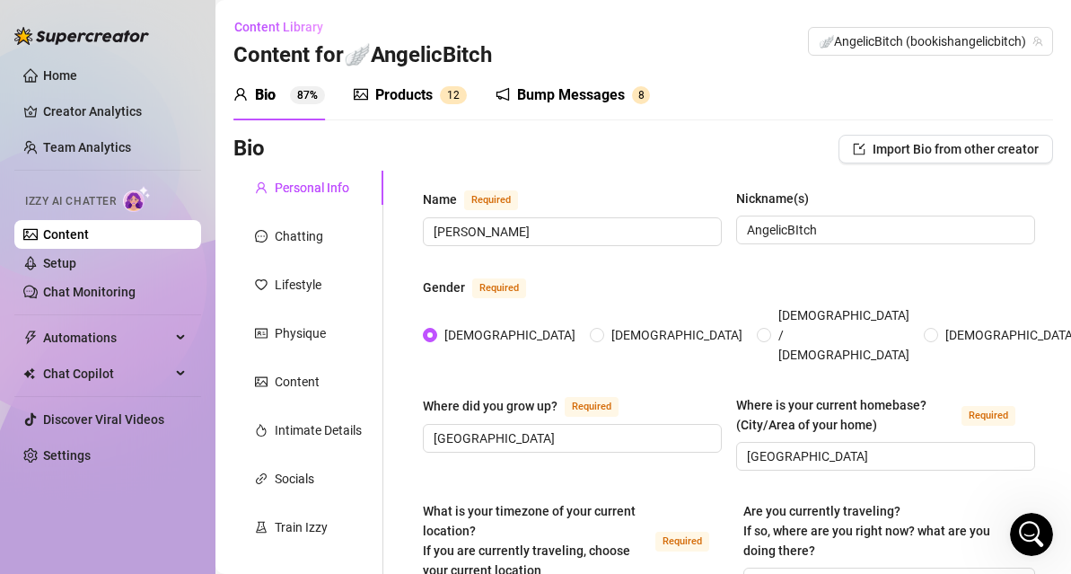
click at [541, 94] on div "Bump Messages" at bounding box center [571, 95] width 108 height 22
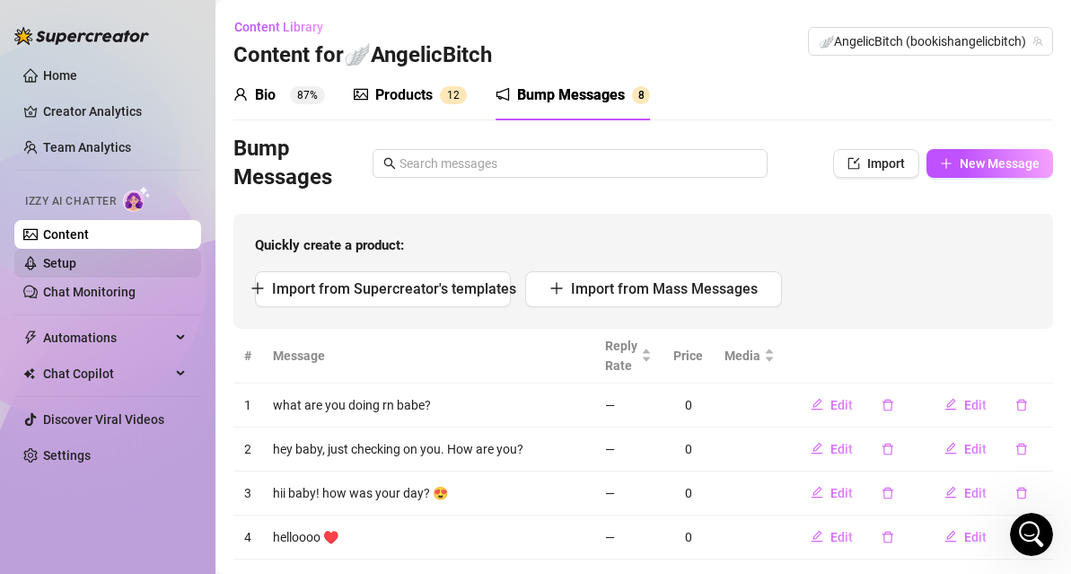
click at [76, 270] on link "Setup" at bounding box center [59, 263] width 33 height 14
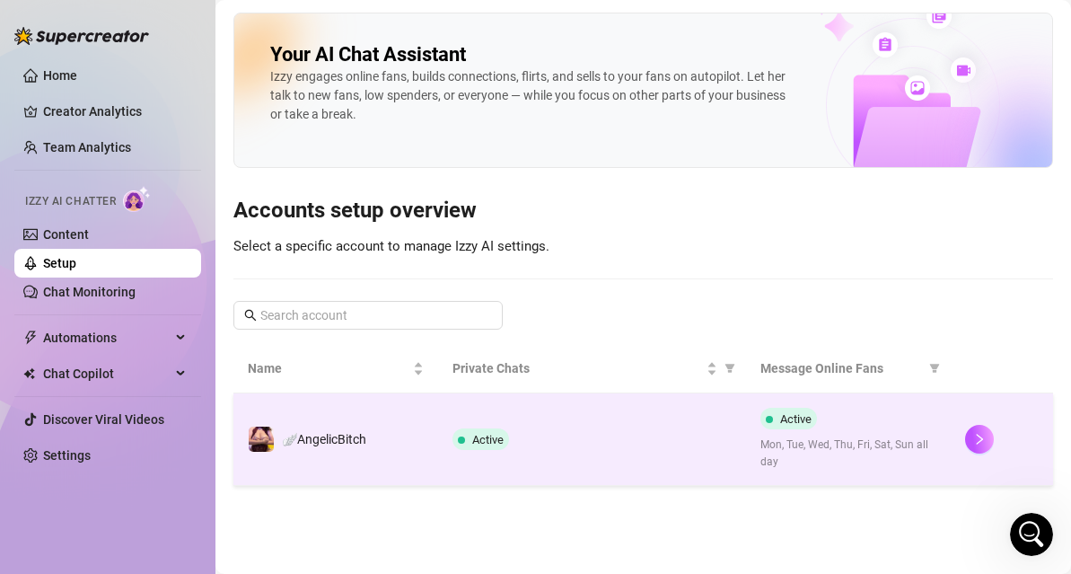
click at [597, 484] on td "Active" at bounding box center [591, 439] width 307 height 92
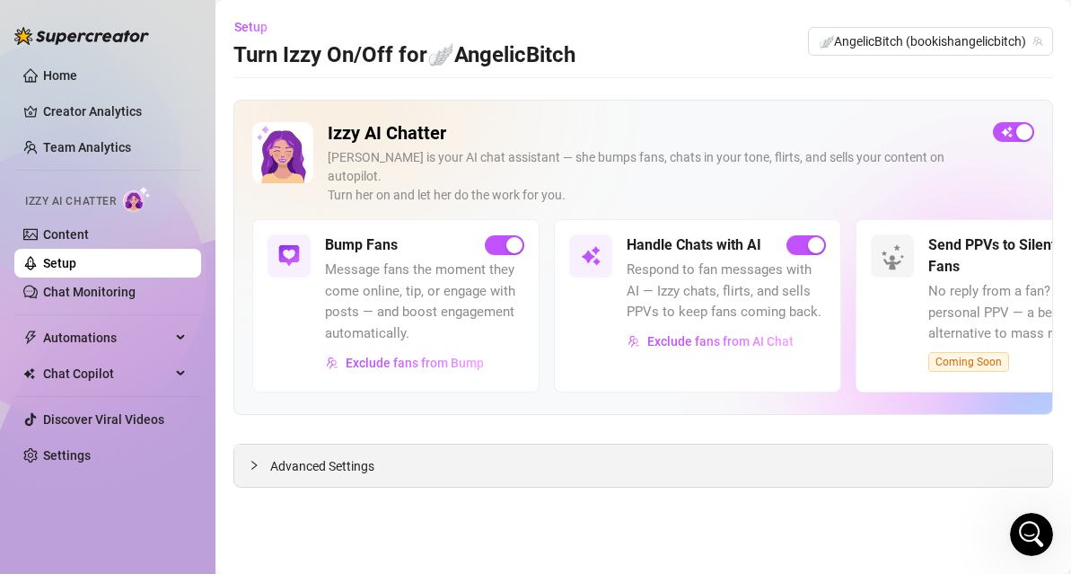
click at [342, 444] on div "Advanced Settings" at bounding box center [643, 465] width 818 height 42
click at [334, 456] on span "Advanced Settings" at bounding box center [322, 466] width 104 height 20
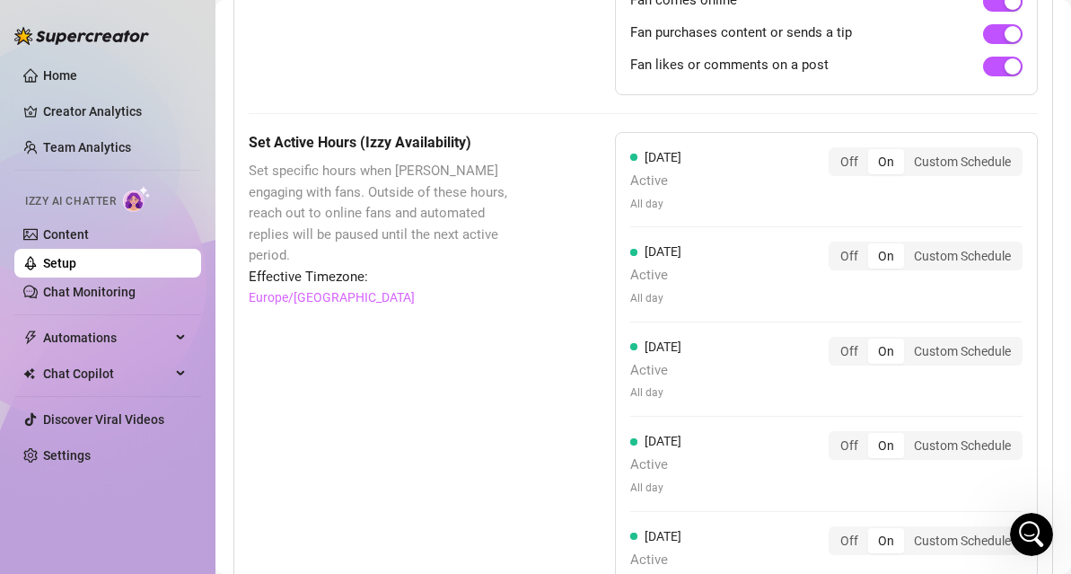
scroll to position [1445, 0]
click at [76, 269] on link "Setup" at bounding box center [59, 263] width 33 height 14
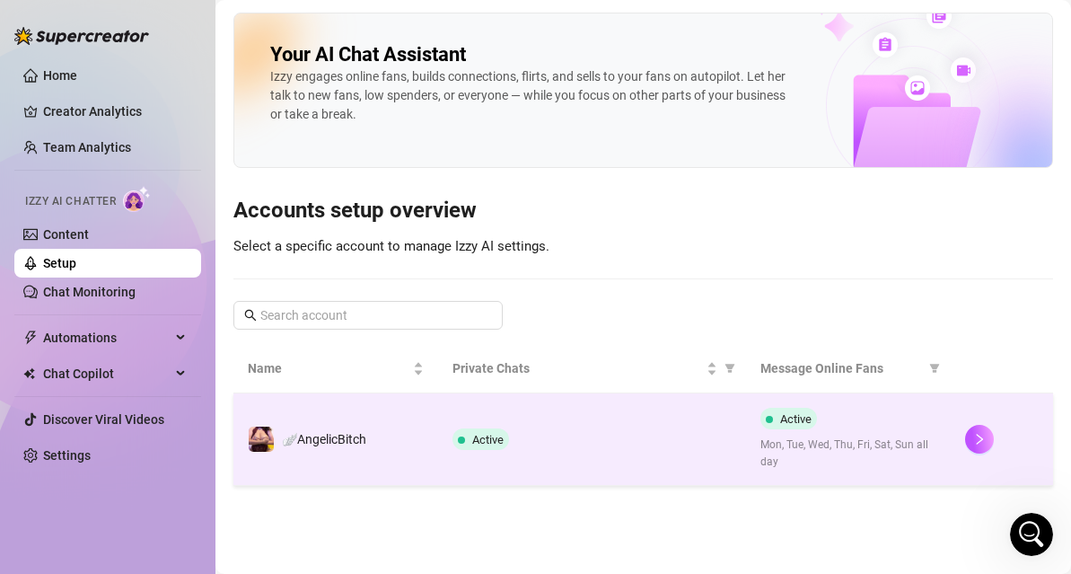
click at [590, 453] on td "Active" at bounding box center [591, 439] width 307 height 92
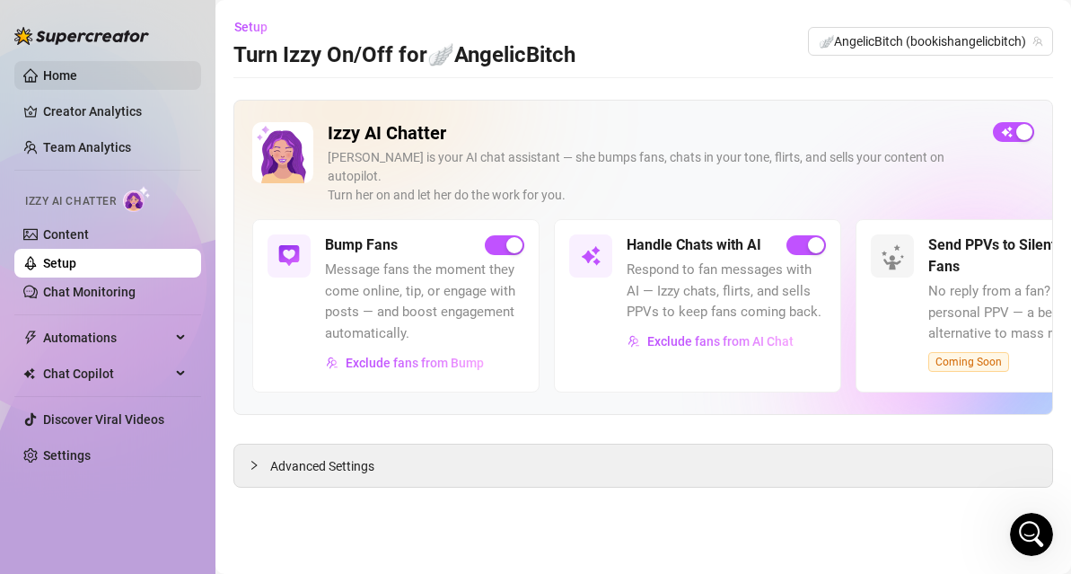
click at [77, 76] on link "Home" at bounding box center [60, 75] width 34 height 14
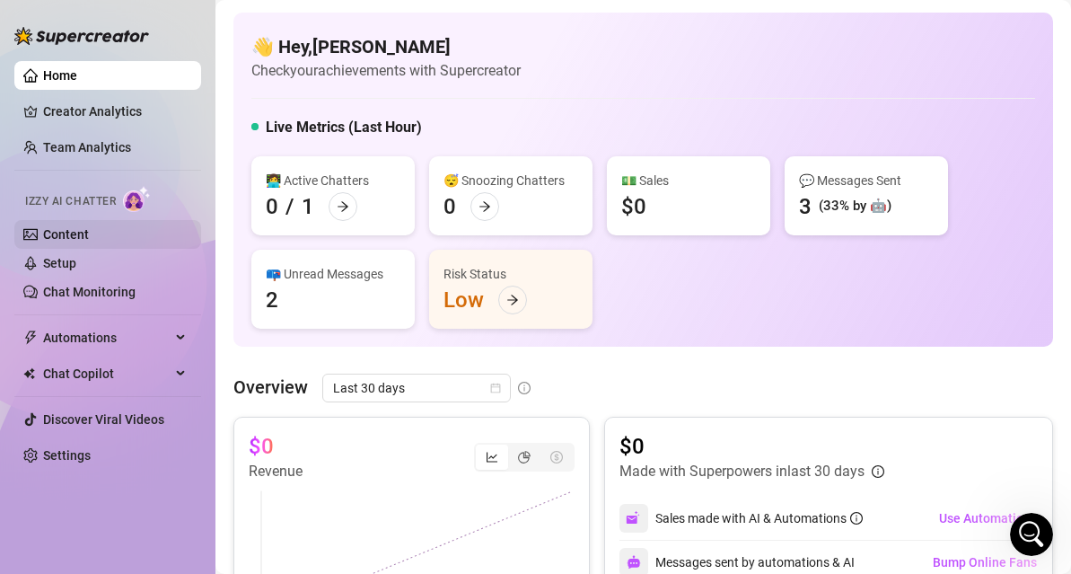
click at [89, 238] on link "Content" at bounding box center [66, 234] width 46 height 14
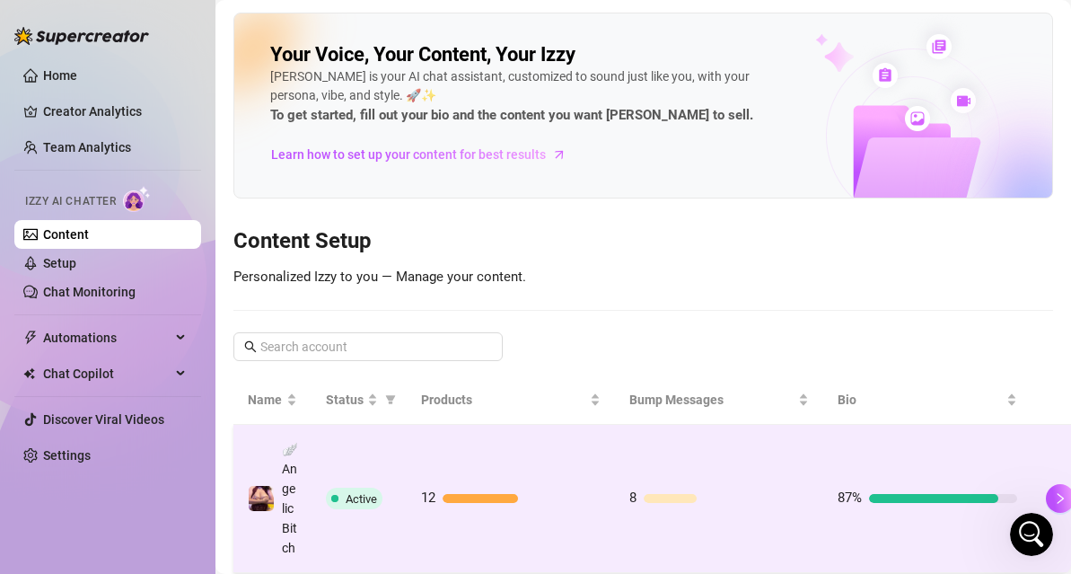
click at [610, 477] on td "12" at bounding box center [511, 499] width 208 height 148
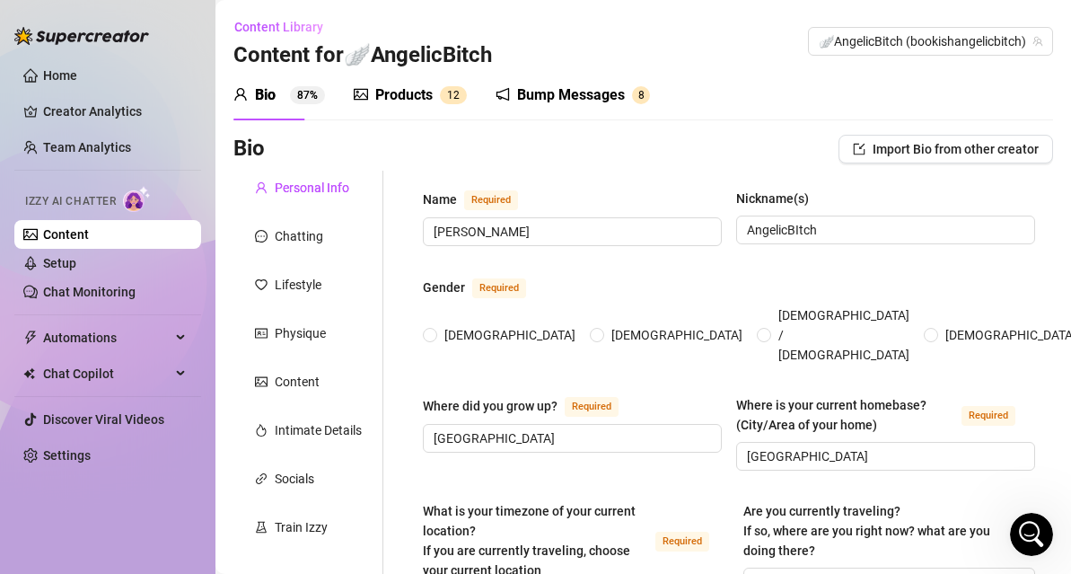
radio input "true"
type input "[DATE]"
click at [315, 226] on div "Chatting" at bounding box center [299, 236] width 48 height 20
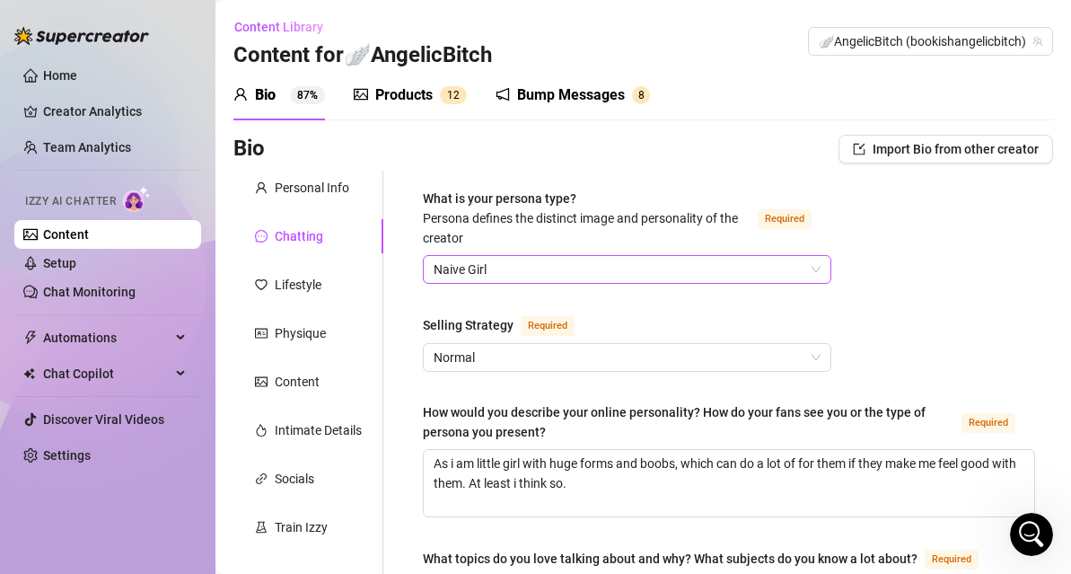
click at [737, 261] on span "Naive Girl" at bounding box center [627, 269] width 387 height 27
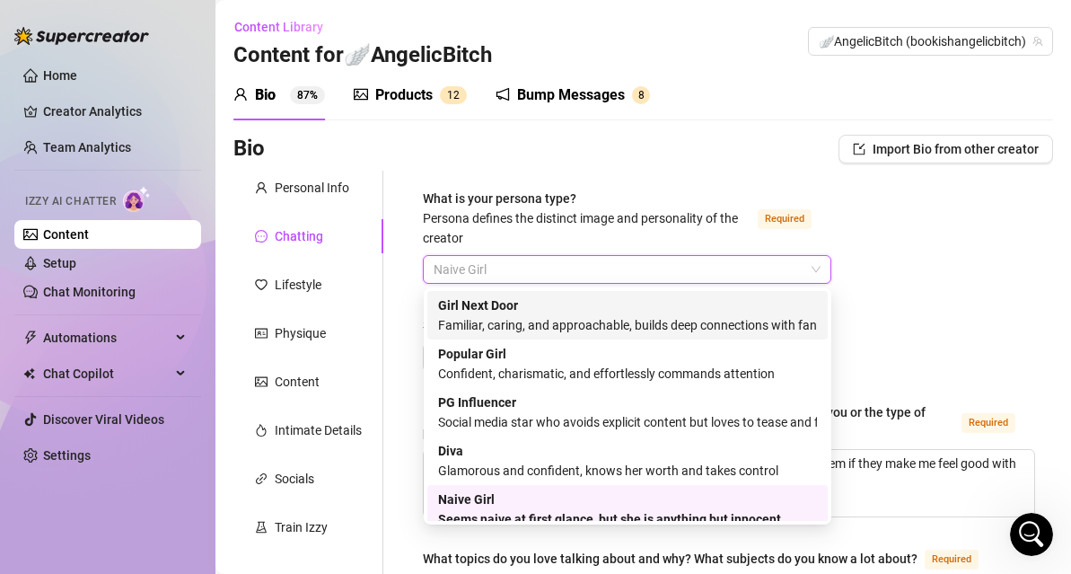
click at [685, 328] on div "Familiar, caring, and approachable, builds deep connections with fans" at bounding box center [627, 325] width 379 height 20
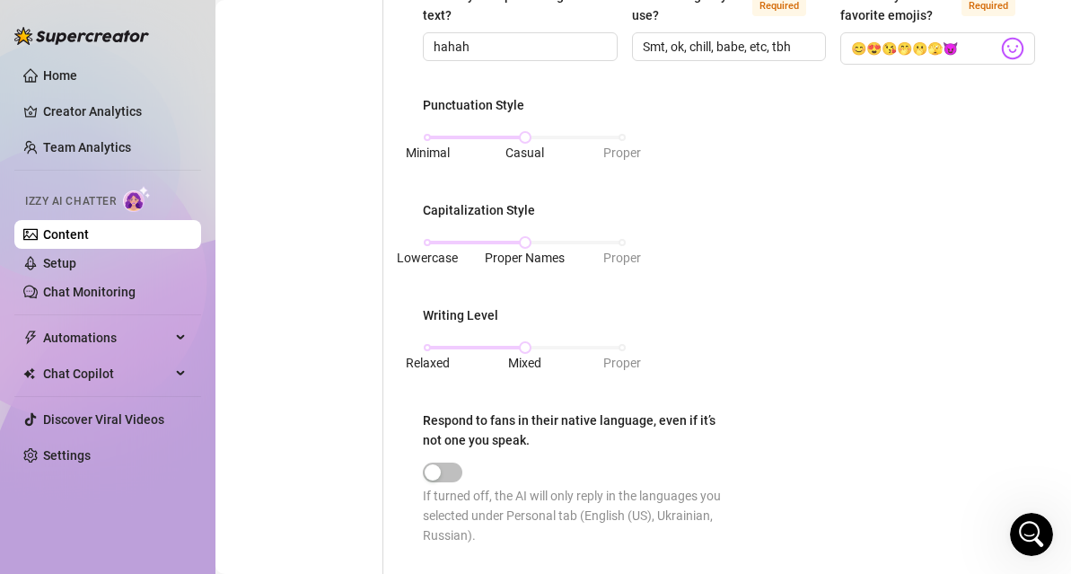
scroll to position [692, 0]
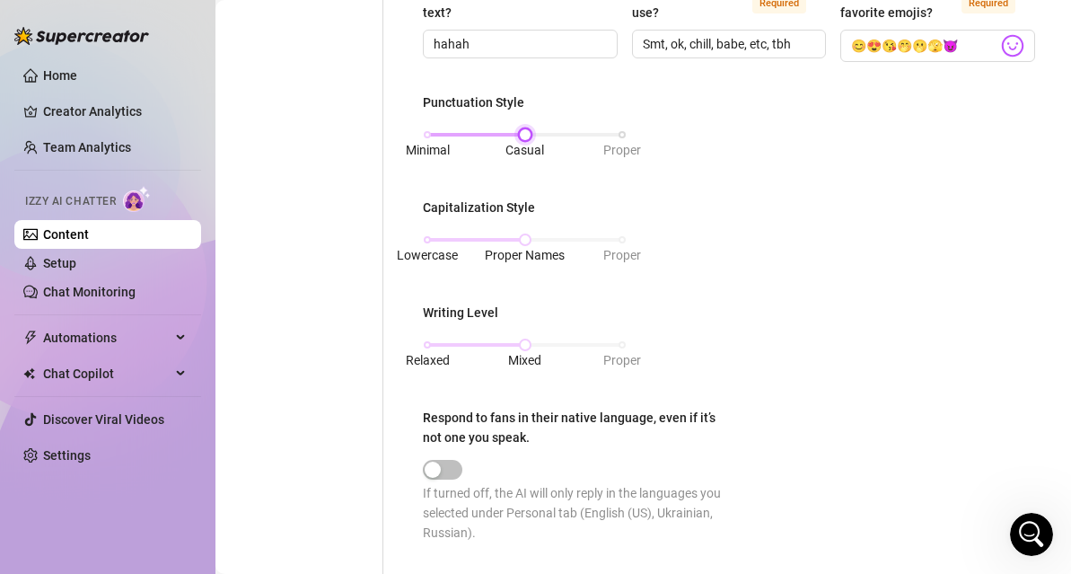
click at [622, 132] on div "Minimal Casual Proper" at bounding box center [524, 134] width 195 height 11
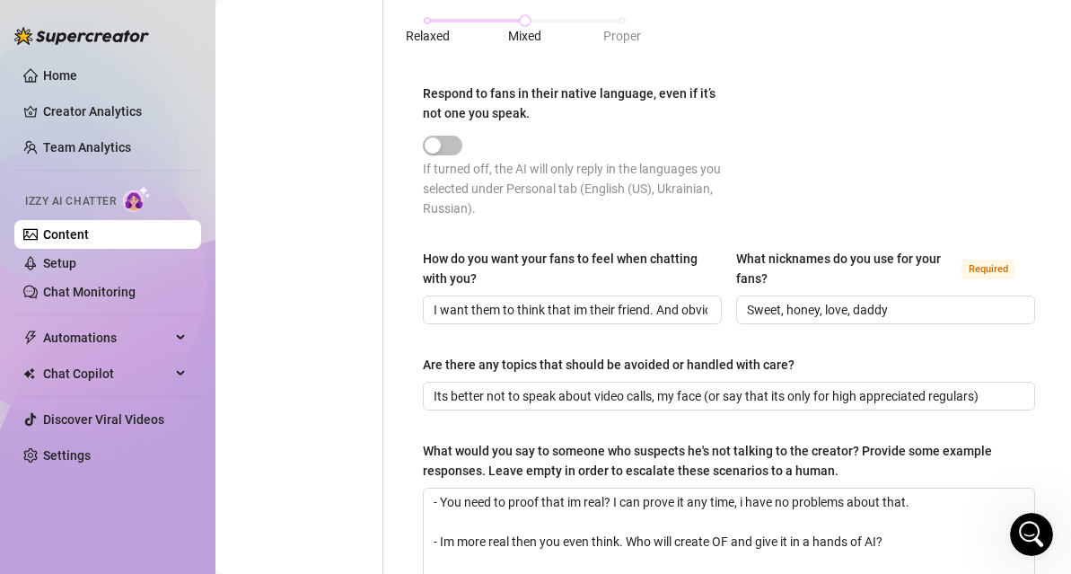
scroll to position [1015, 0]
click at [703, 315] on input "I want them to think that im their friend. And obviously they must help me with…" at bounding box center [571, 311] width 274 height 20
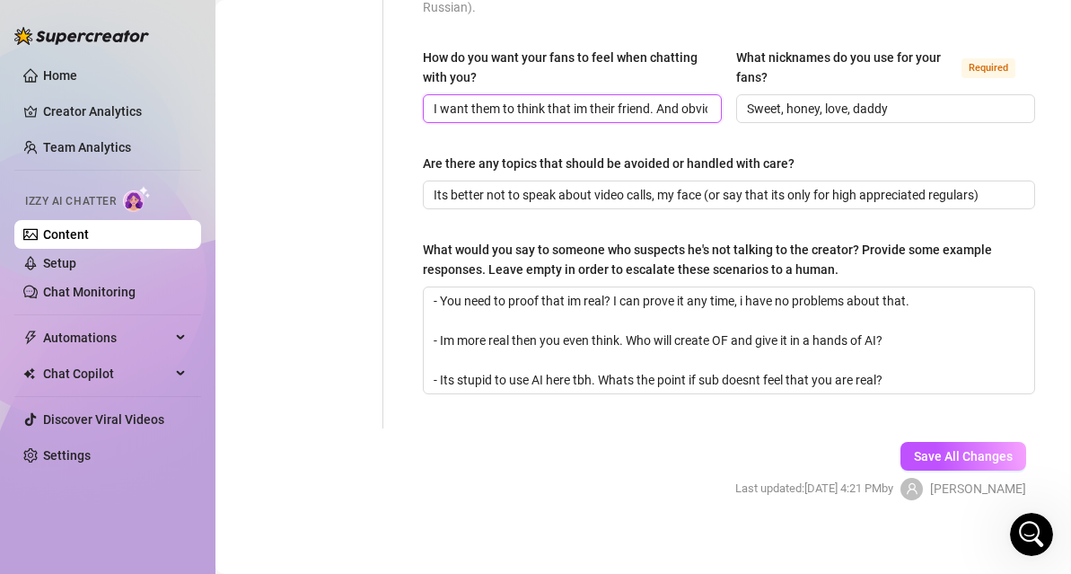
scroll to position [1227, 0]
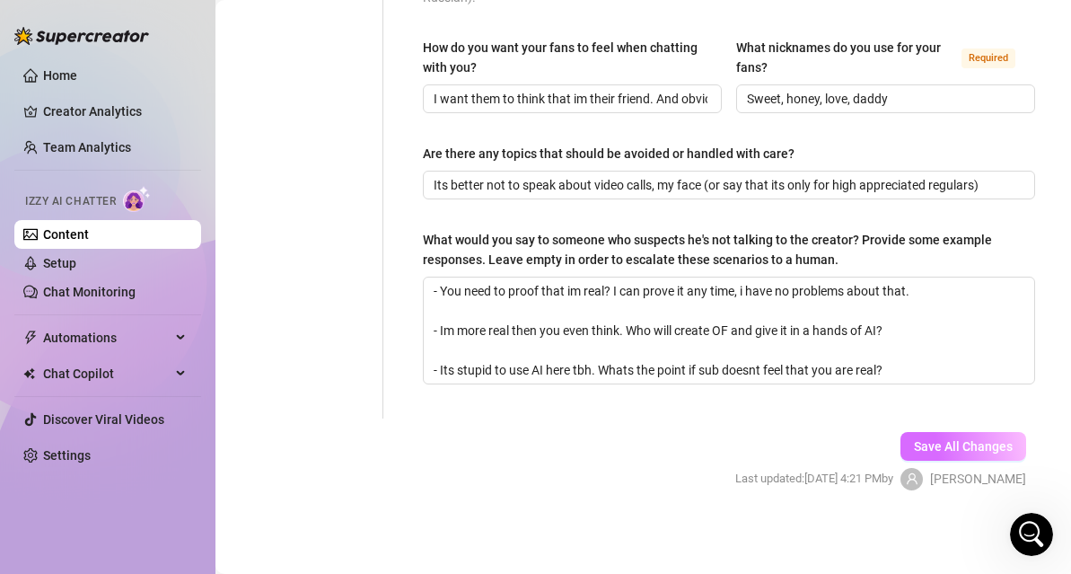
click at [1008, 445] on span "Save All Changes" at bounding box center [963, 446] width 99 height 14
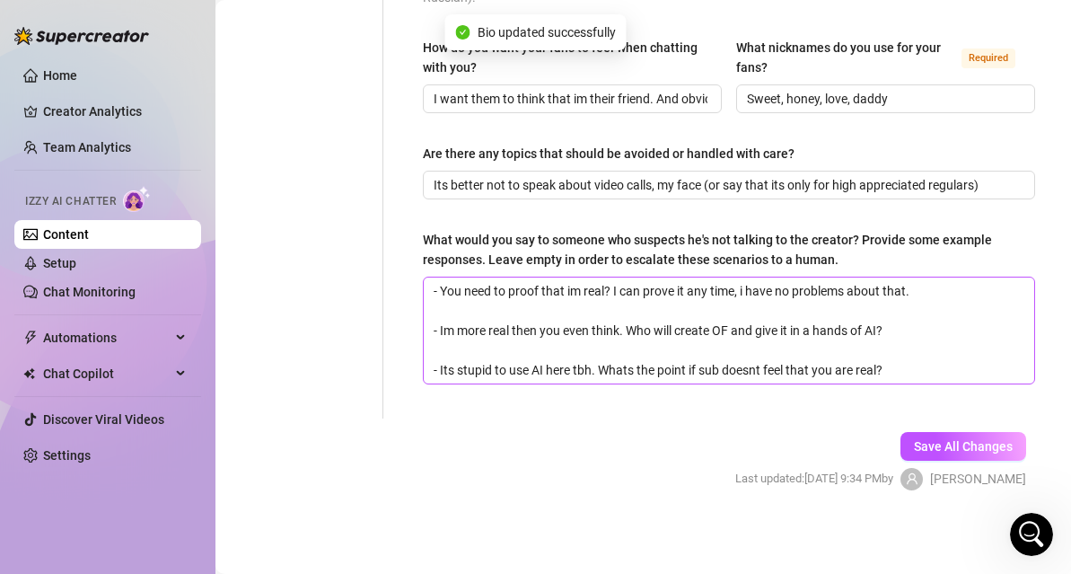
scroll to position [0, 0]
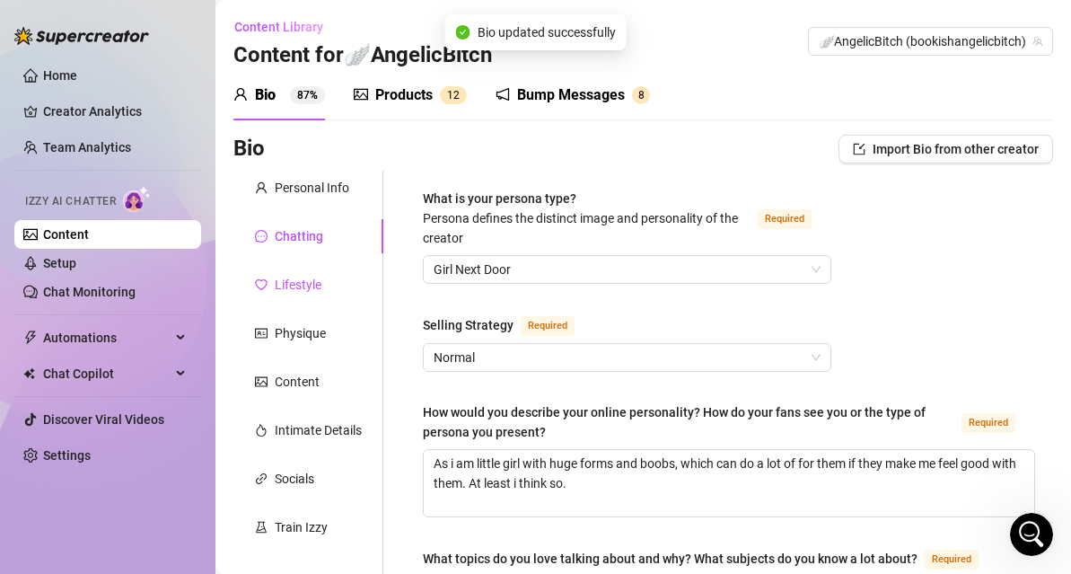
click at [317, 275] on div "Lifestyle" at bounding box center [298, 285] width 47 height 20
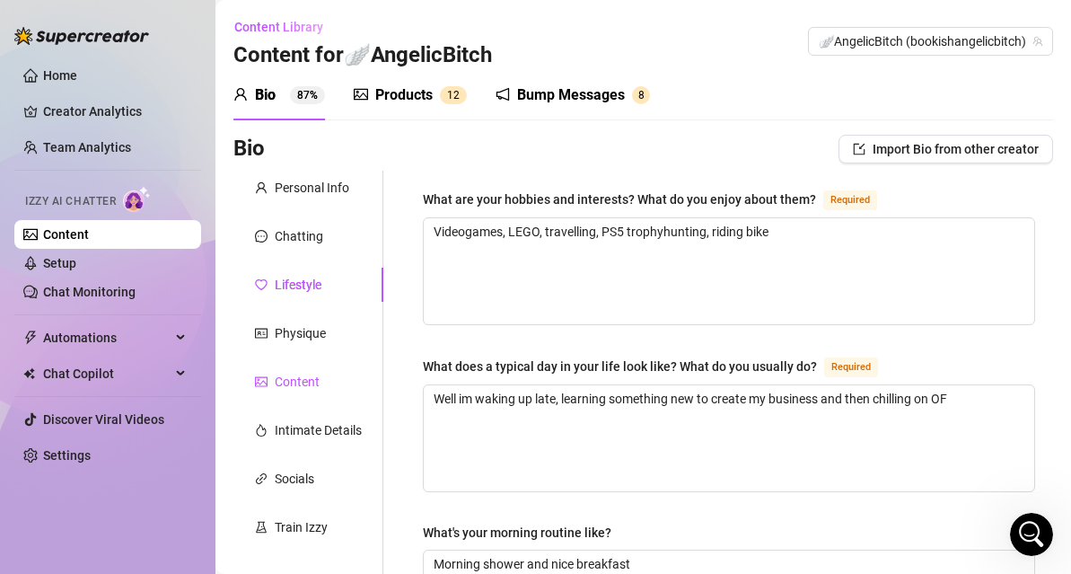
click at [307, 382] on div "Content" at bounding box center [297, 382] width 45 height 20
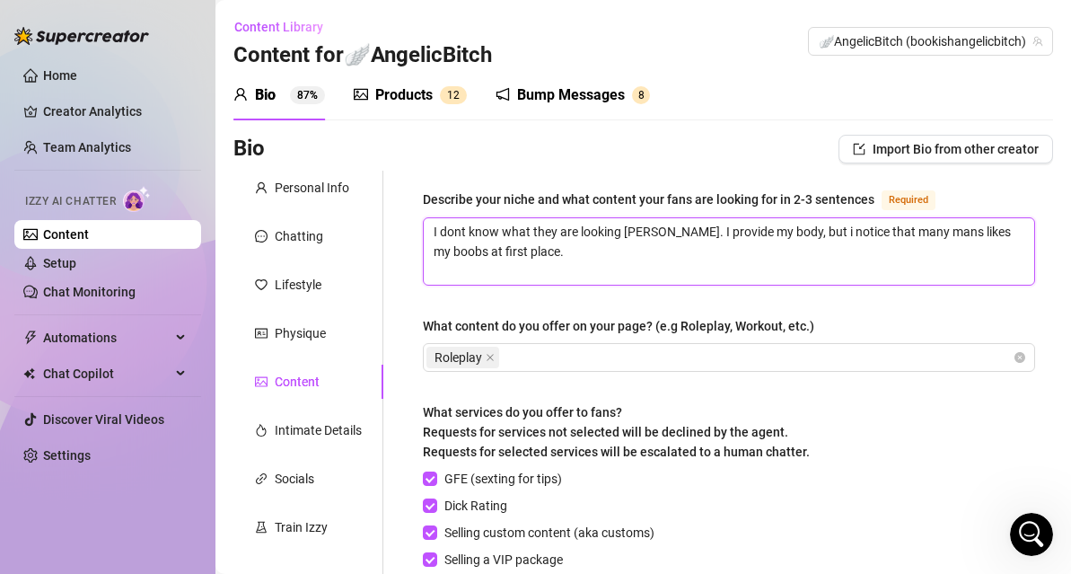
click at [597, 253] on textarea "I dont know what they are looking [PERSON_NAME]. I provide my body, but i notic…" at bounding box center [729, 251] width 610 height 66
type textarea "I dont know what they are looking [PERSON_NAME]. I provide my body, but i notic…"
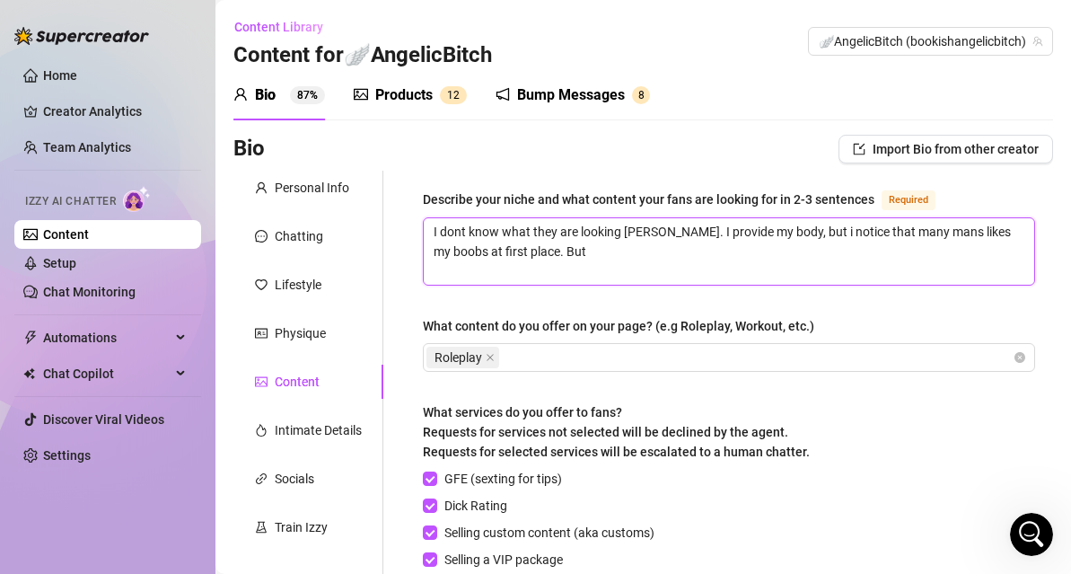
type textarea "I dont know what they are looking [PERSON_NAME]. I provide my body, but i notic…"
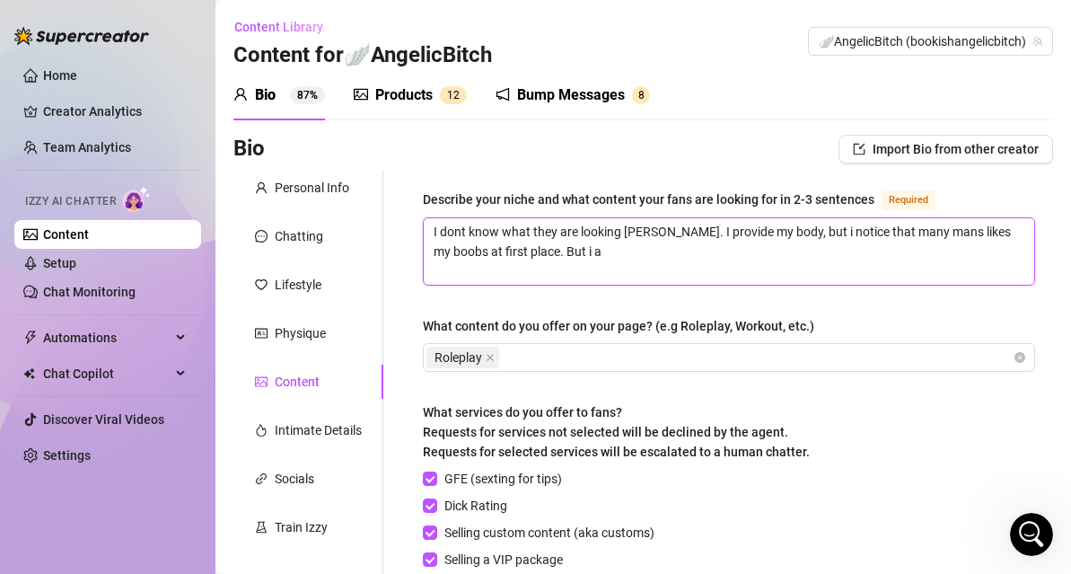
type textarea "I dont know what they are looking [PERSON_NAME]. I provide my body, but i notic…"
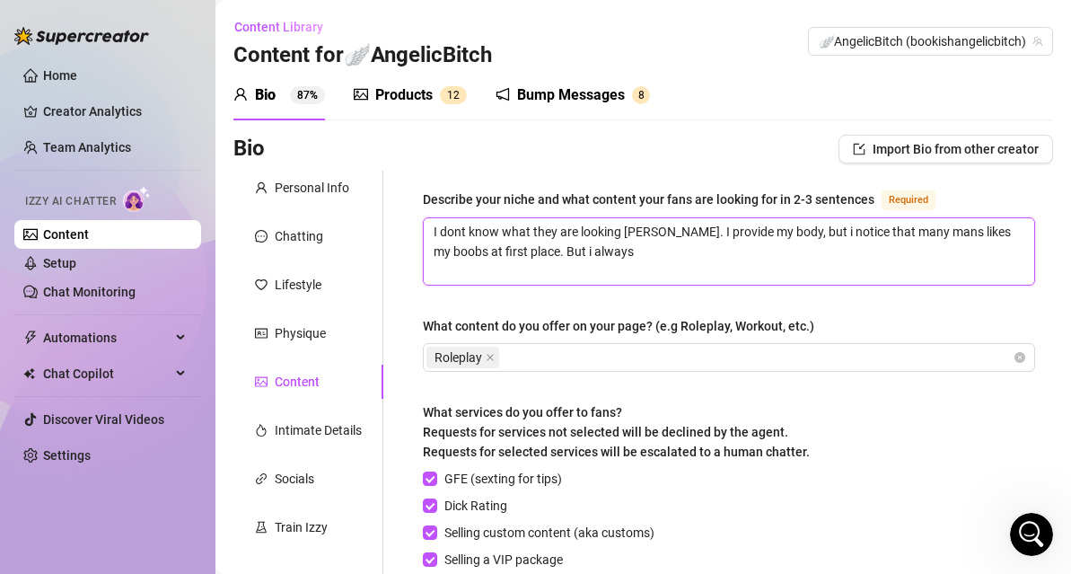
type textarea "I dont know what they are looking [PERSON_NAME]. I provide my body, but i notic…"
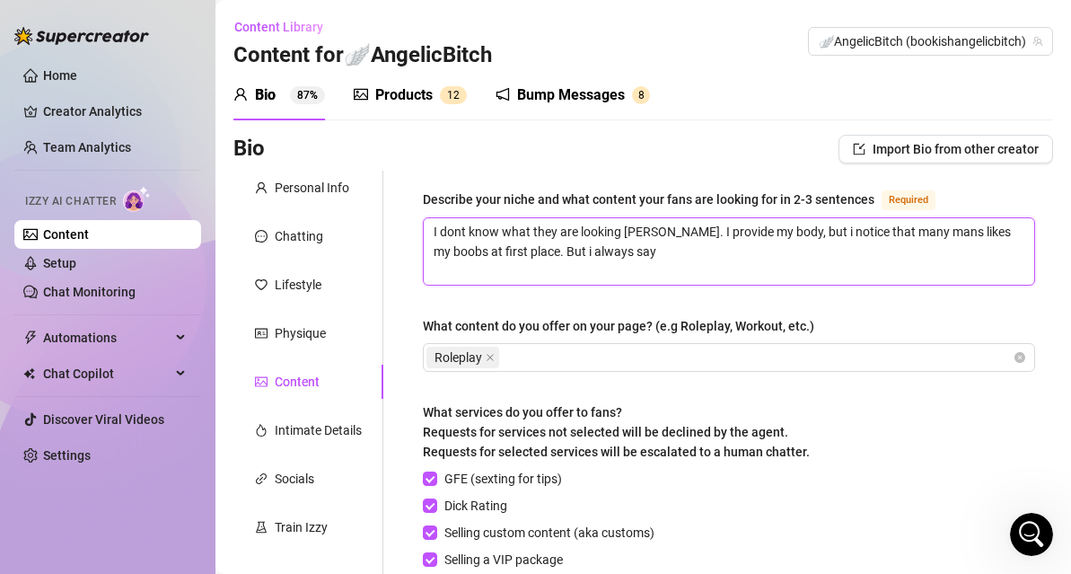
type textarea "I dont know what they are looking [PERSON_NAME]. I provide my body, but i notic…"
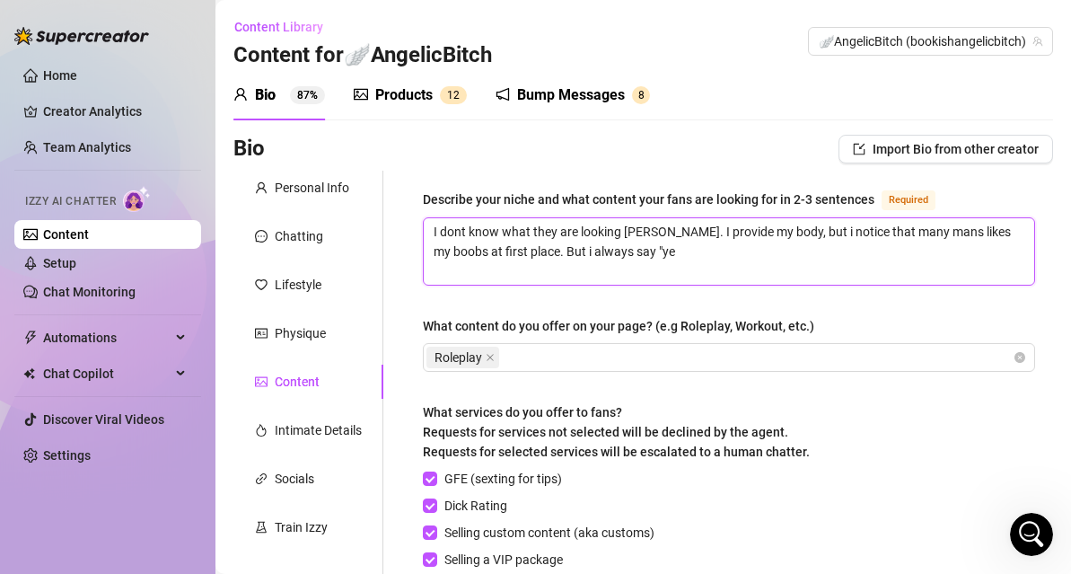
type textarea "I dont know what they are looking [PERSON_NAME]. I provide my body, but i notic…"
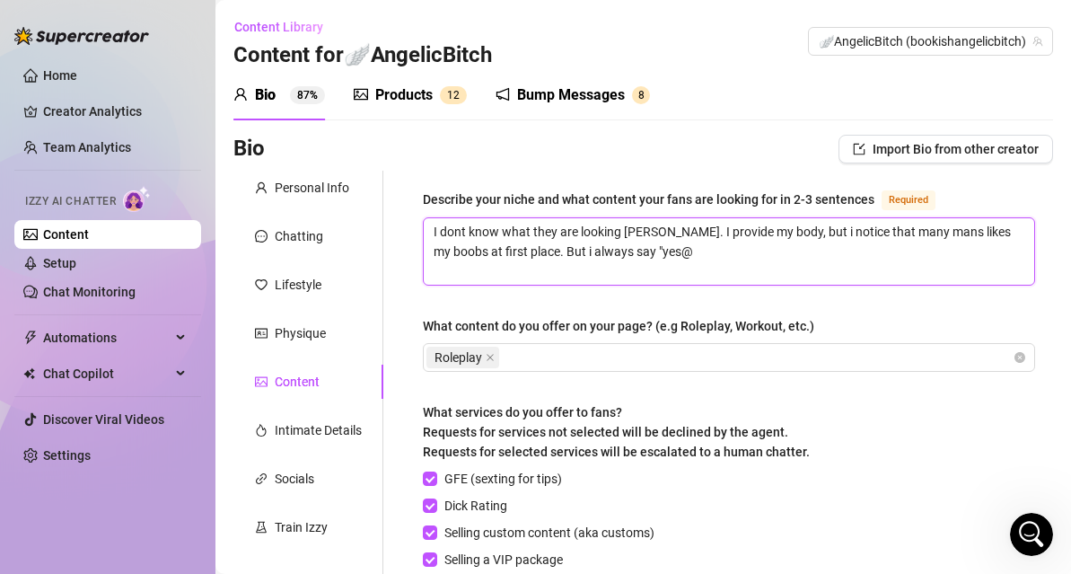
type textarea "I dont know what they are looking [PERSON_NAME]. I provide my body, but i notic…"
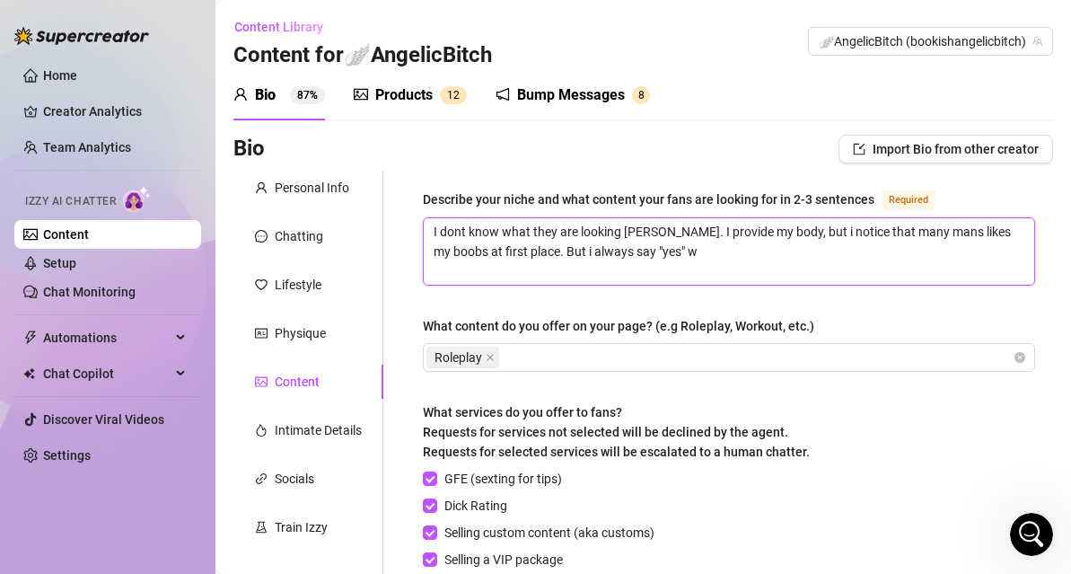
type textarea "I dont know what they are looking [PERSON_NAME]. I provide my body, but i notic…"
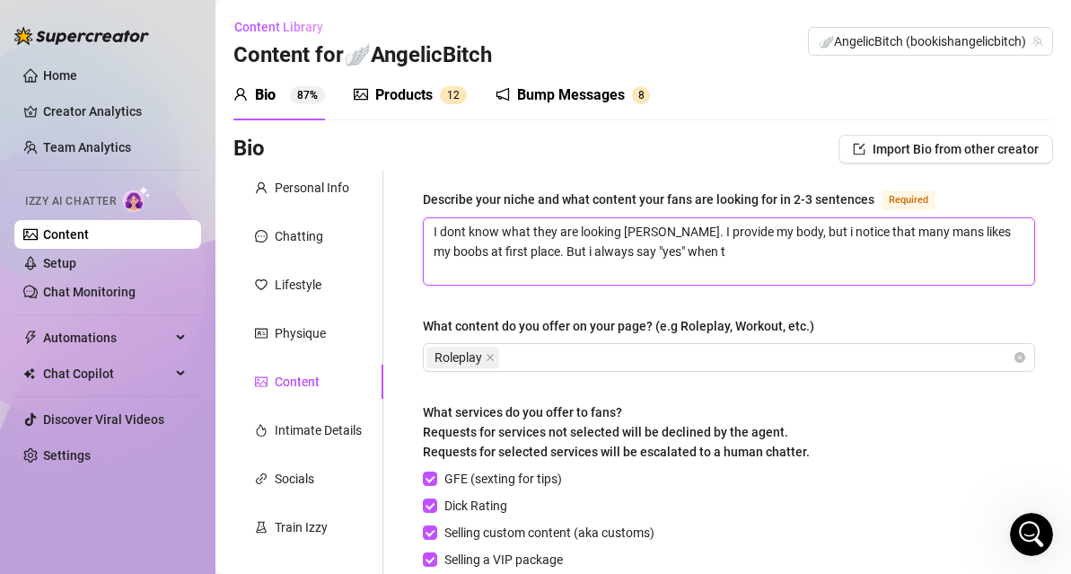
type textarea "I dont know what they are looking [PERSON_NAME]. I provide my body, but i notic…"
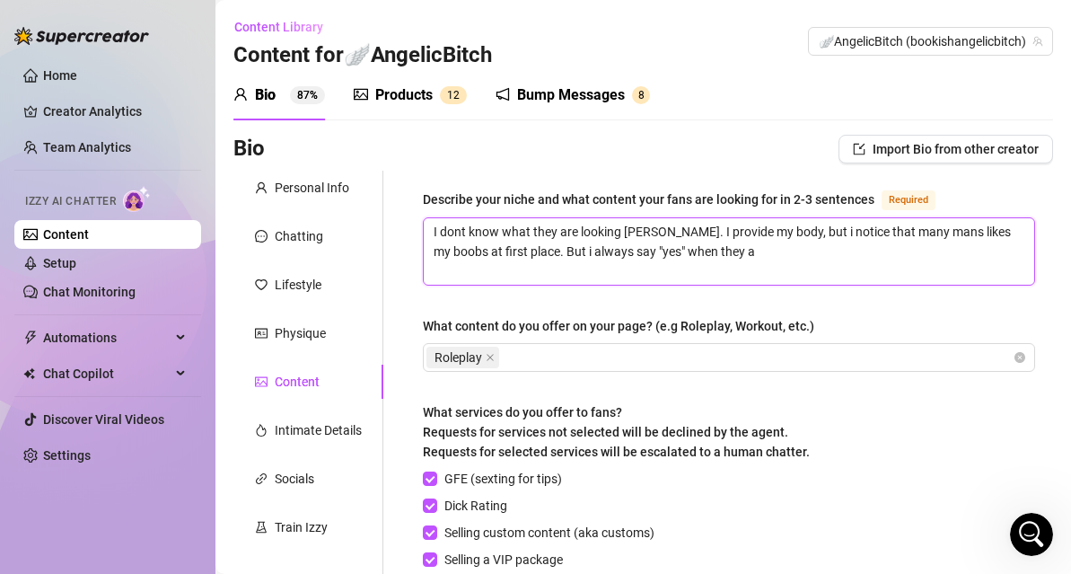
type textarea "I dont know what they are looking [PERSON_NAME]. I provide my body, but i notic…"
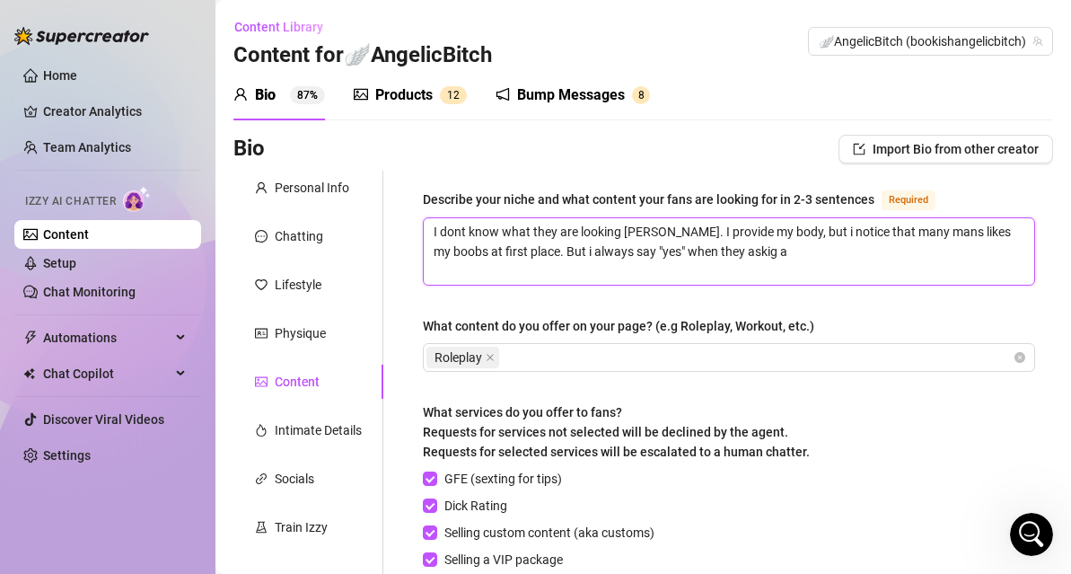
type textarea "I dont know what they are looking [PERSON_NAME]. I provide my body, but i notic…"
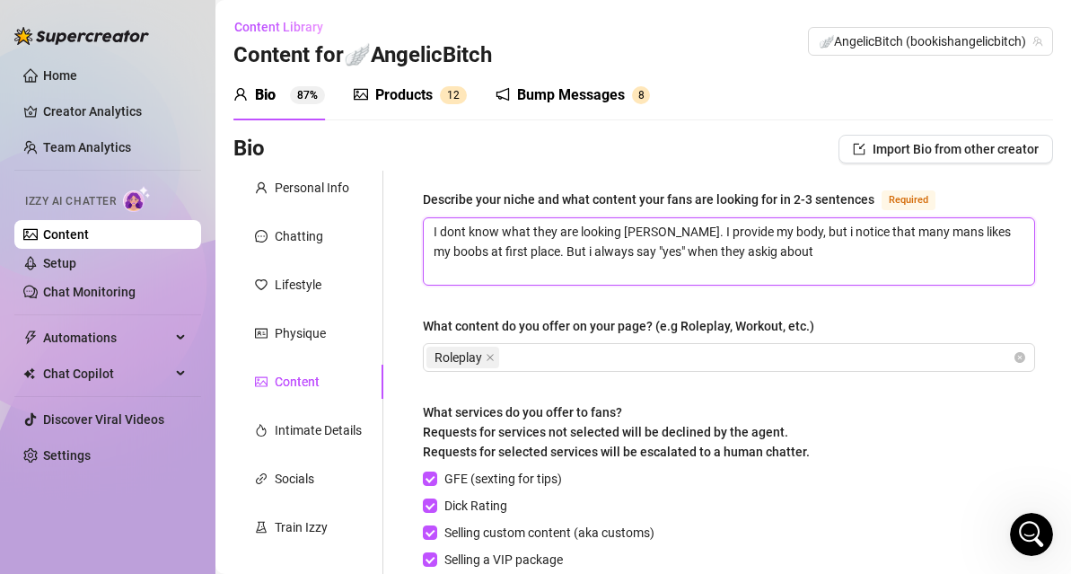
type textarea "I dont know what they are looking [PERSON_NAME]. I provide my body, but i notic…"
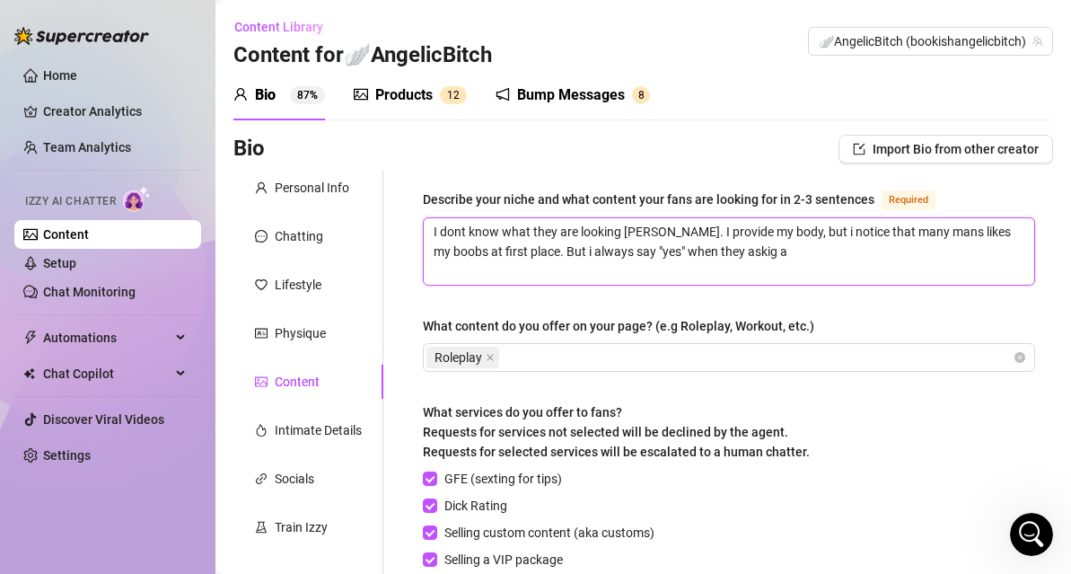
type textarea "I dont know what they are looking [PERSON_NAME]. I provide my body, but i notic…"
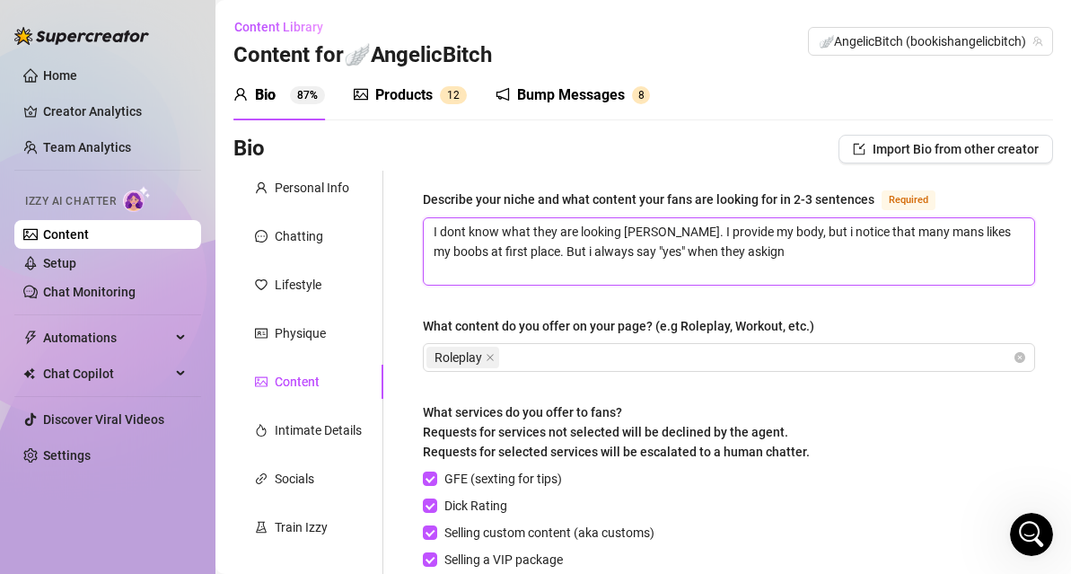
type textarea "I dont know what they are looking [PERSON_NAME]. I provide my body, but i notic…"
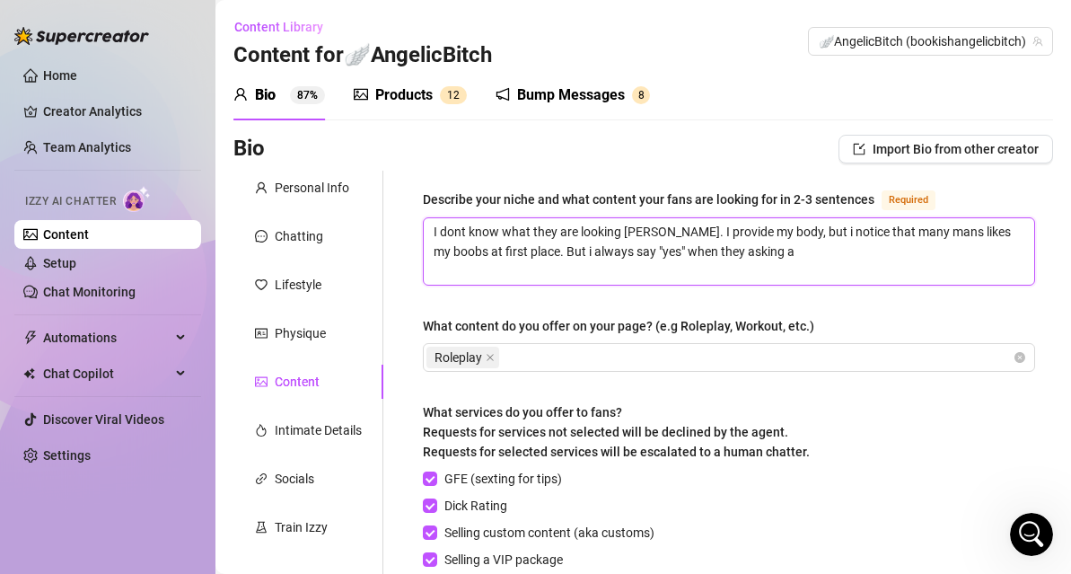
type textarea "I dont know what they are looking [PERSON_NAME]. I provide my body, but i notic…"
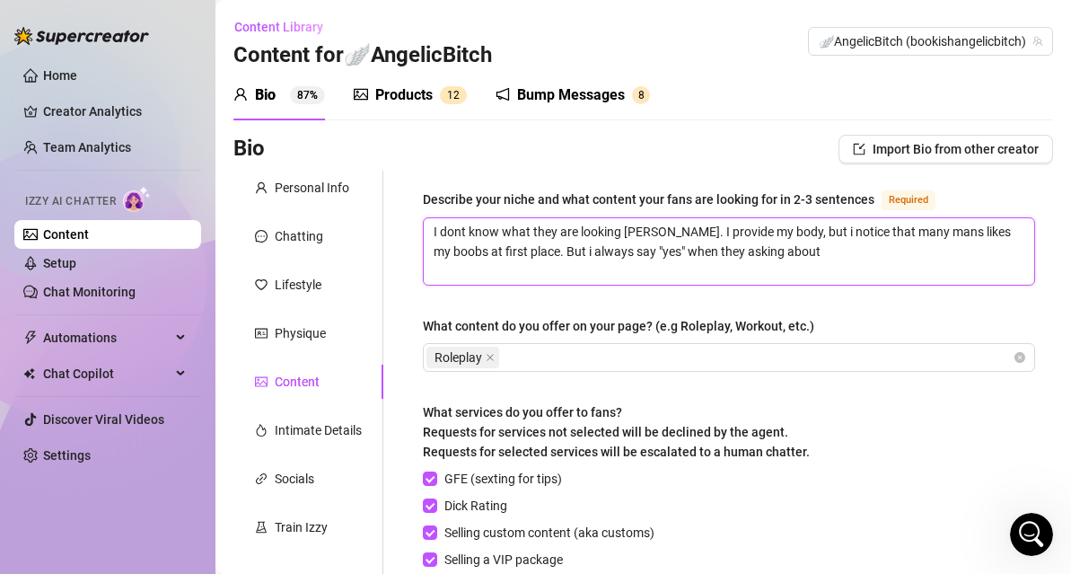
type textarea "I dont know what they are looking [PERSON_NAME]. I provide my body, but i notic…"
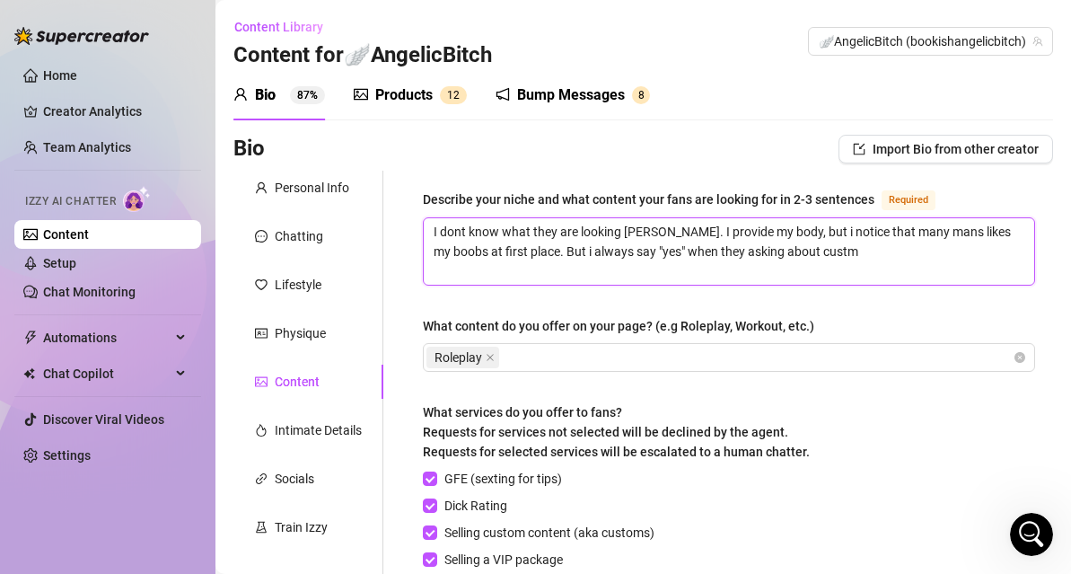
type textarea "I dont know what they are looking [PERSON_NAME]. I provide my body, but i notic…"
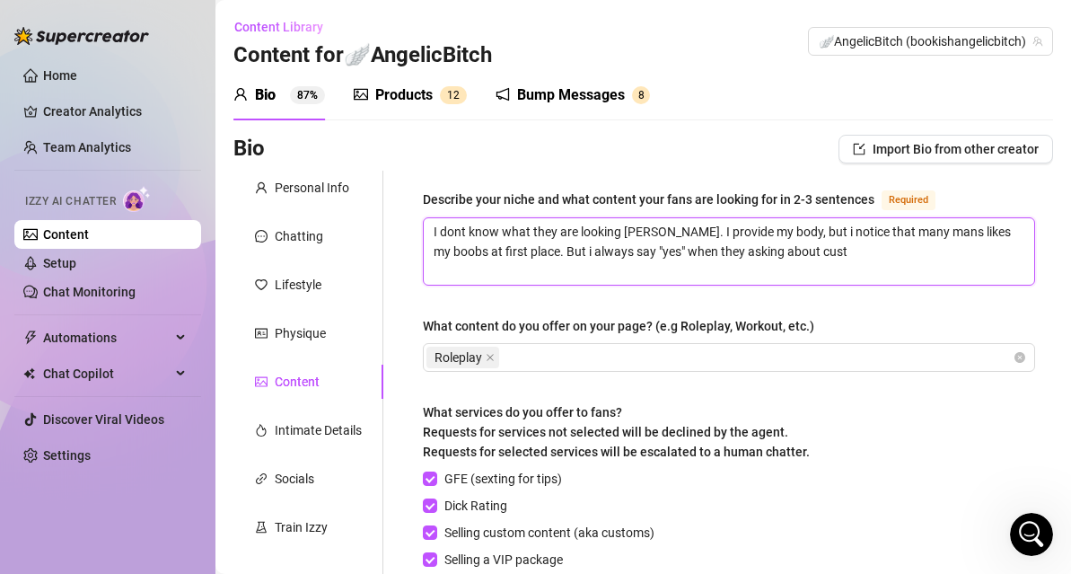
type textarea "I dont know what they are looking [PERSON_NAME]. I provide my body, but i notic…"
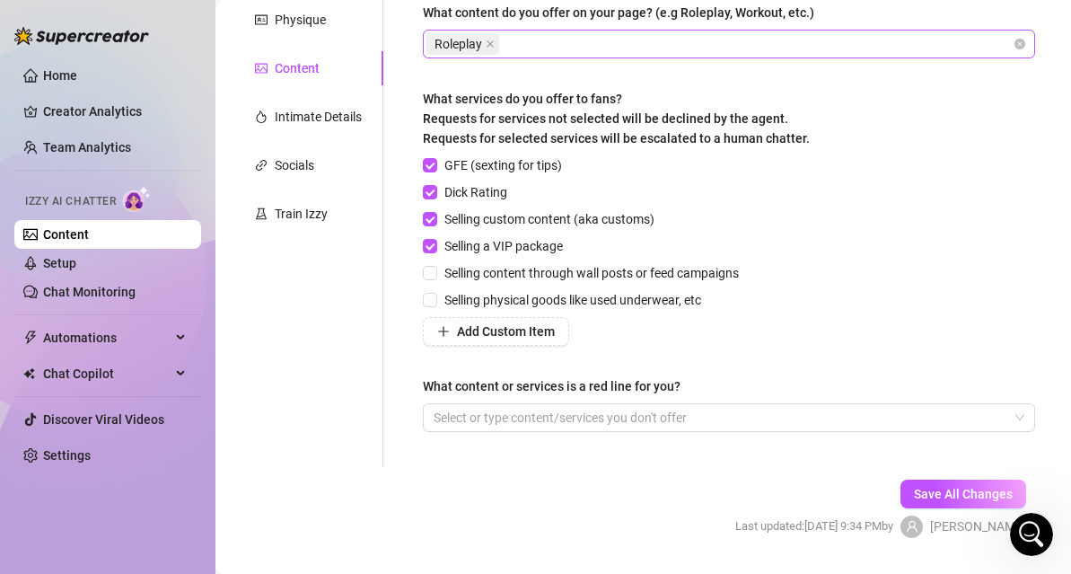
scroll to position [318, 0]
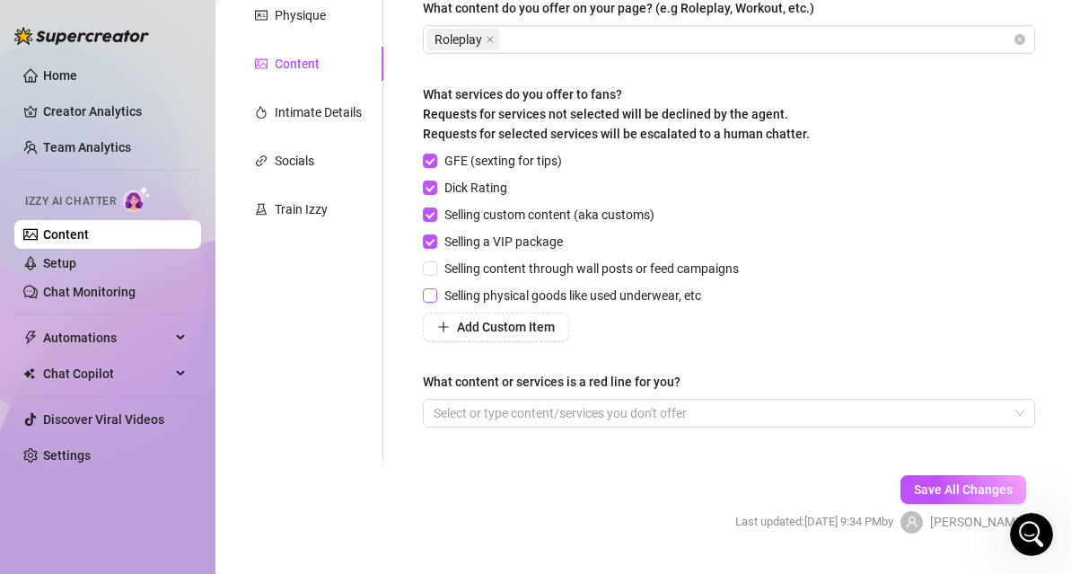
type textarea "I dont know what they are looking [PERSON_NAME]. I provide my body, but i notic…"
click at [649, 286] on span "Selling physical goods like used underwear, etc" at bounding box center [572, 295] width 271 height 20
click at [435, 288] on input "Selling physical goods like used underwear, etc" at bounding box center [429, 294] width 13 height 13
checkbox input "true"
click at [925, 489] on span "Save All Changes" at bounding box center [963, 489] width 99 height 14
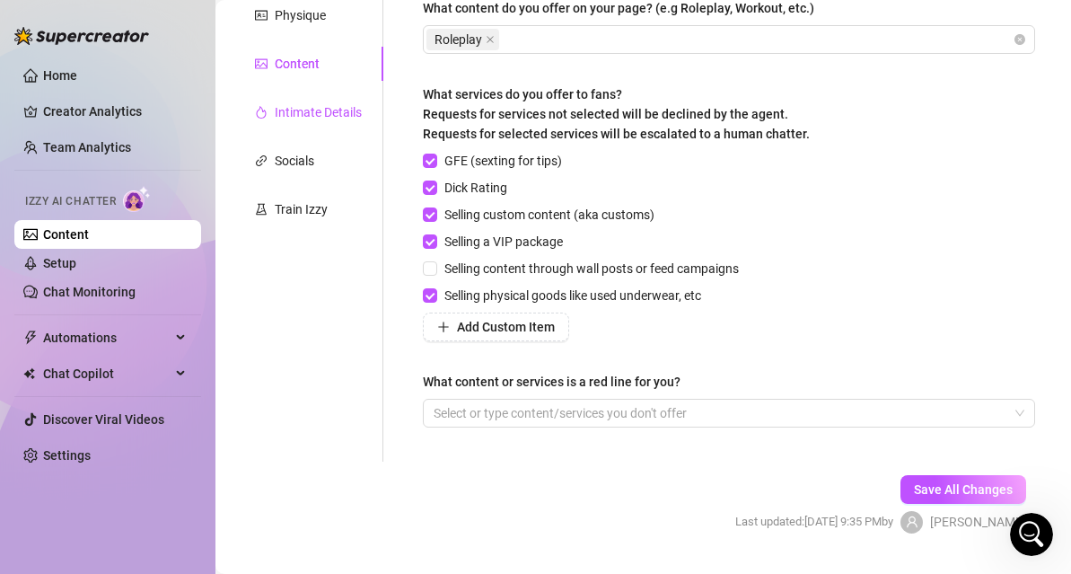
click at [315, 118] on div "Intimate Details" at bounding box center [318, 112] width 87 height 20
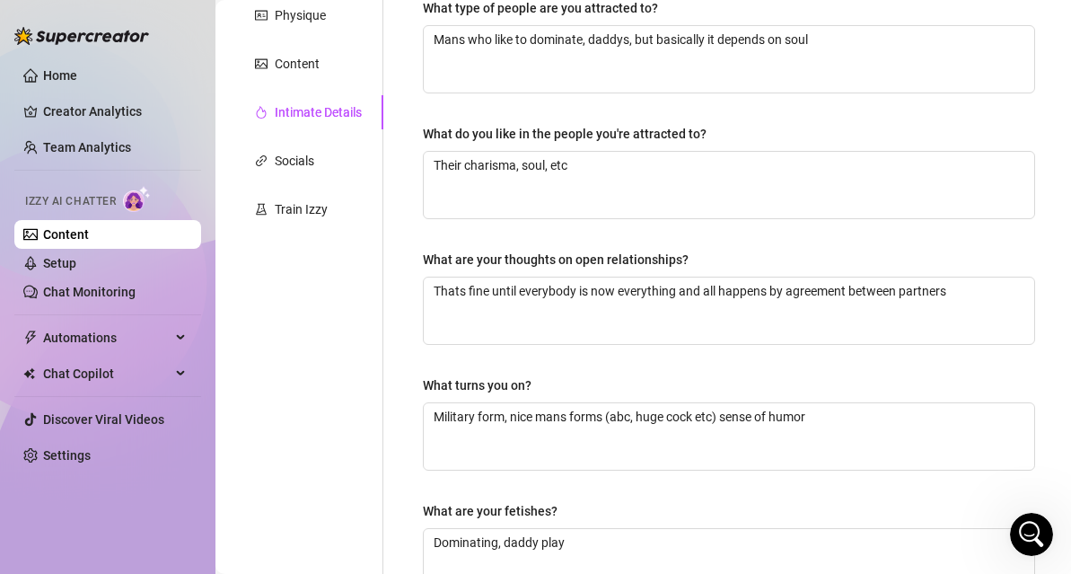
scroll to position [0, 0]
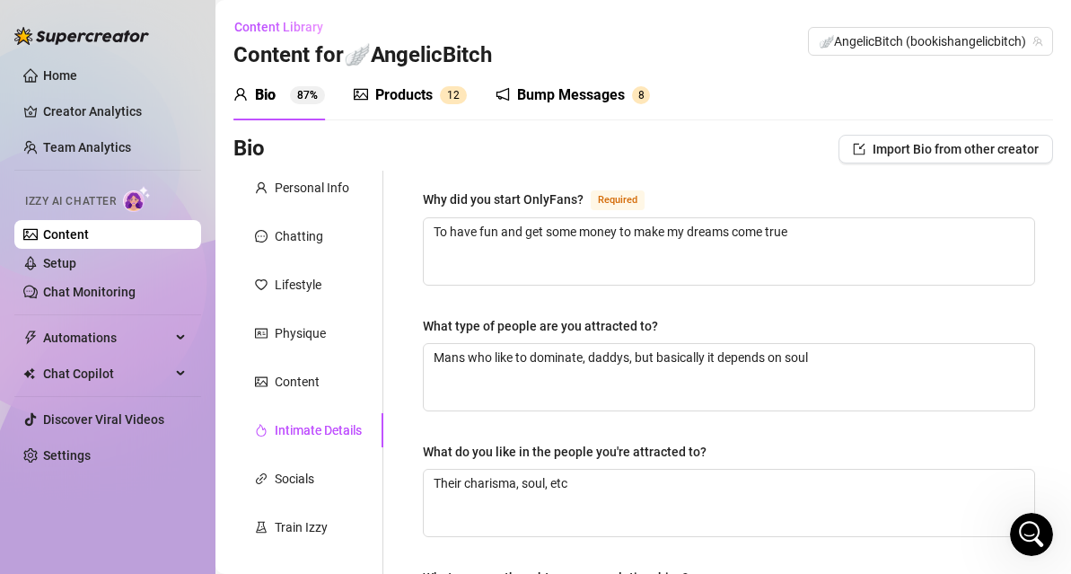
click at [422, 101] on div "Products" at bounding box center [403, 95] width 57 height 22
